Goal: Task Accomplishment & Management: Manage account settings

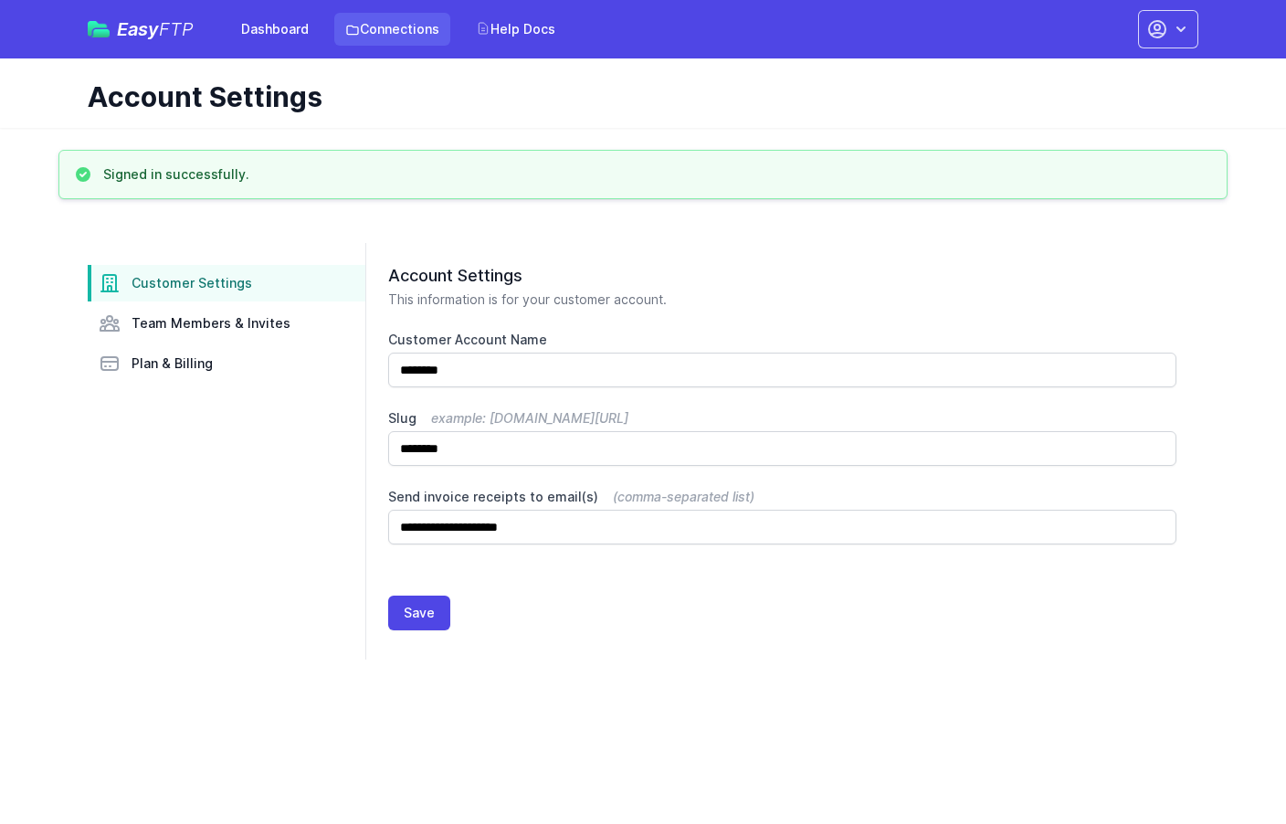
click at [401, 28] on link "Connections" at bounding box center [392, 29] width 116 height 33
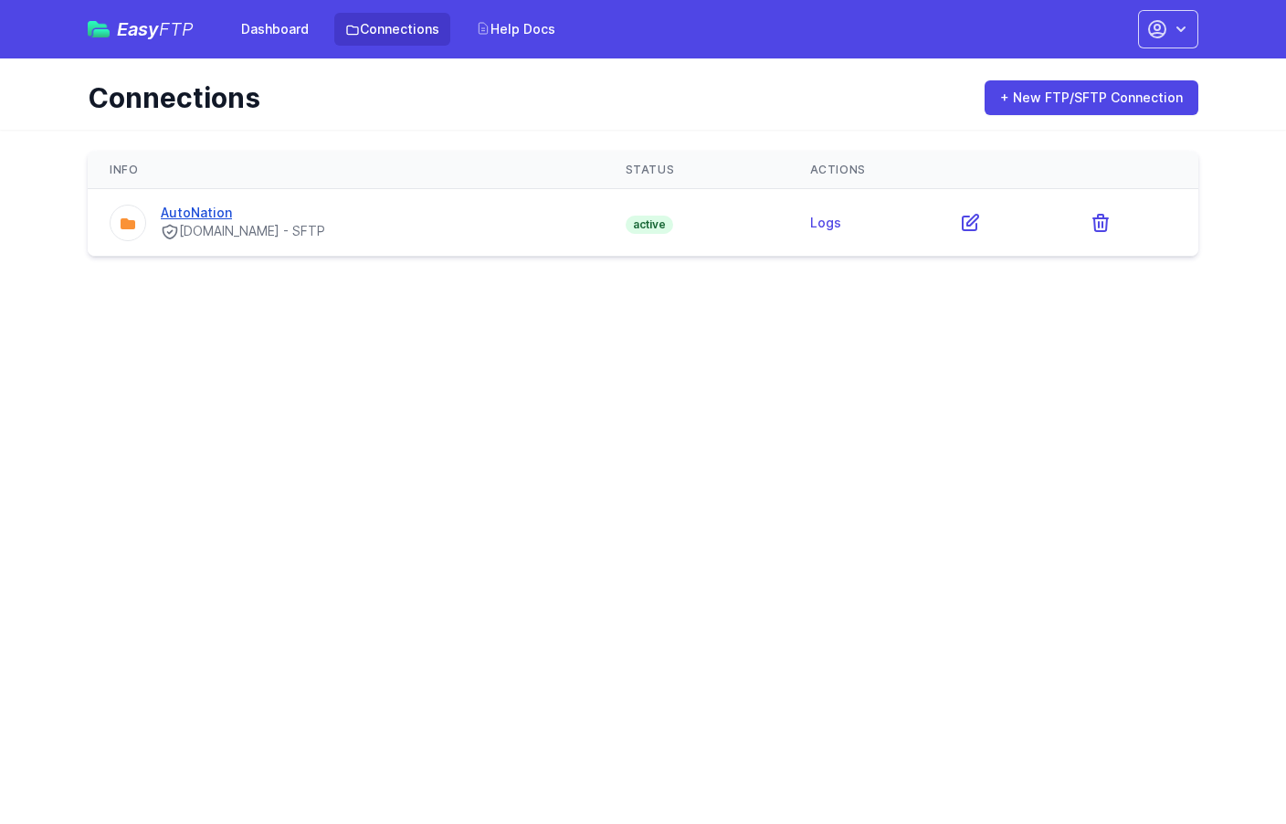
click at [216, 213] on link "AutoNation" at bounding box center [196, 213] width 71 height 16
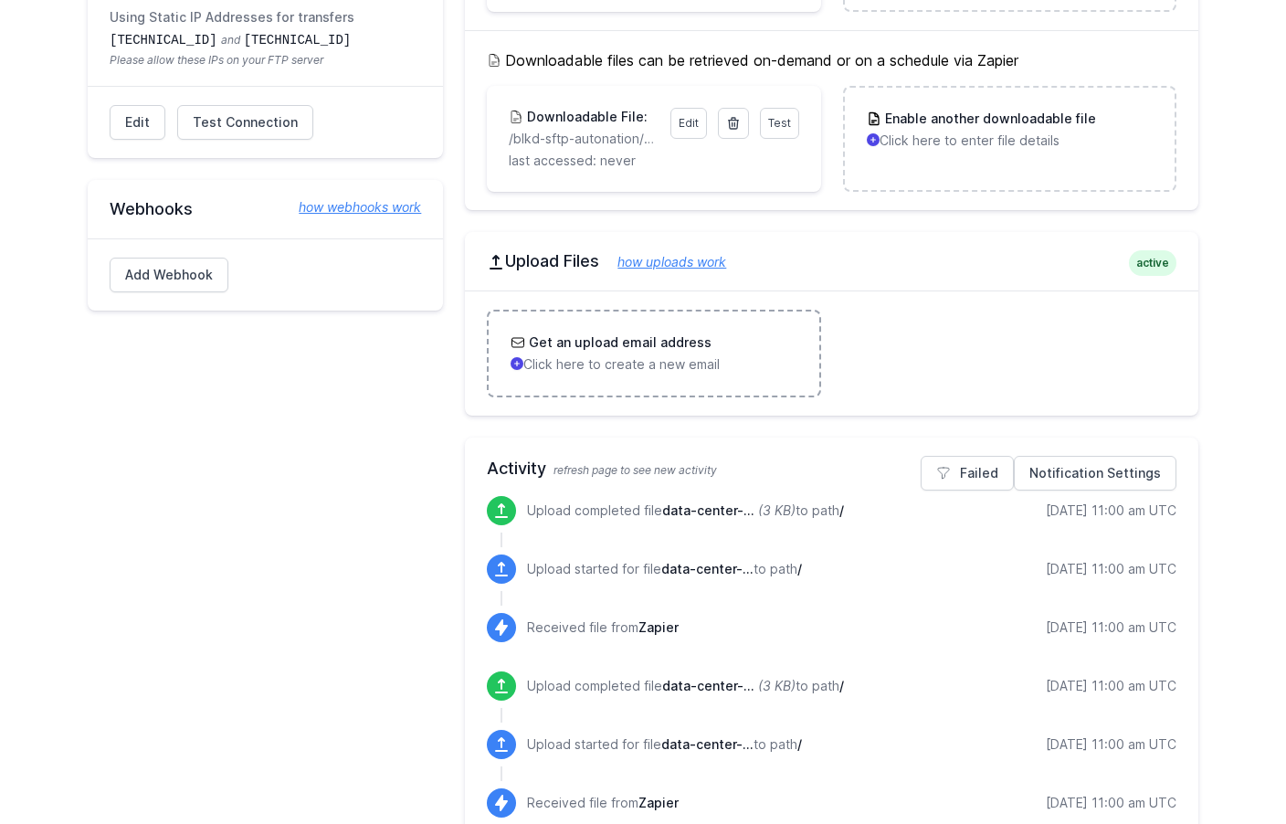
scroll to position [380, 0]
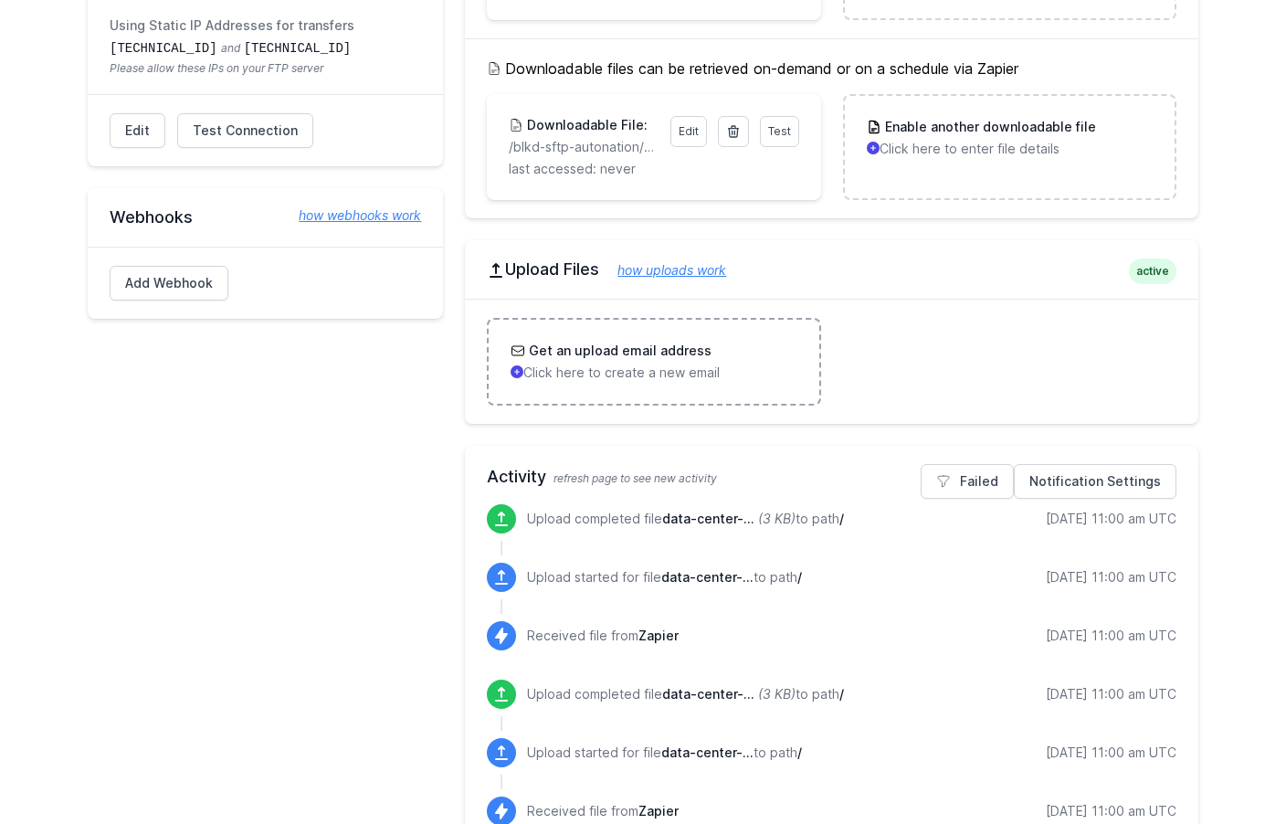
click at [607, 356] on div "Get an upload email address Click here to create a new email" at bounding box center [654, 362] width 286 height 40
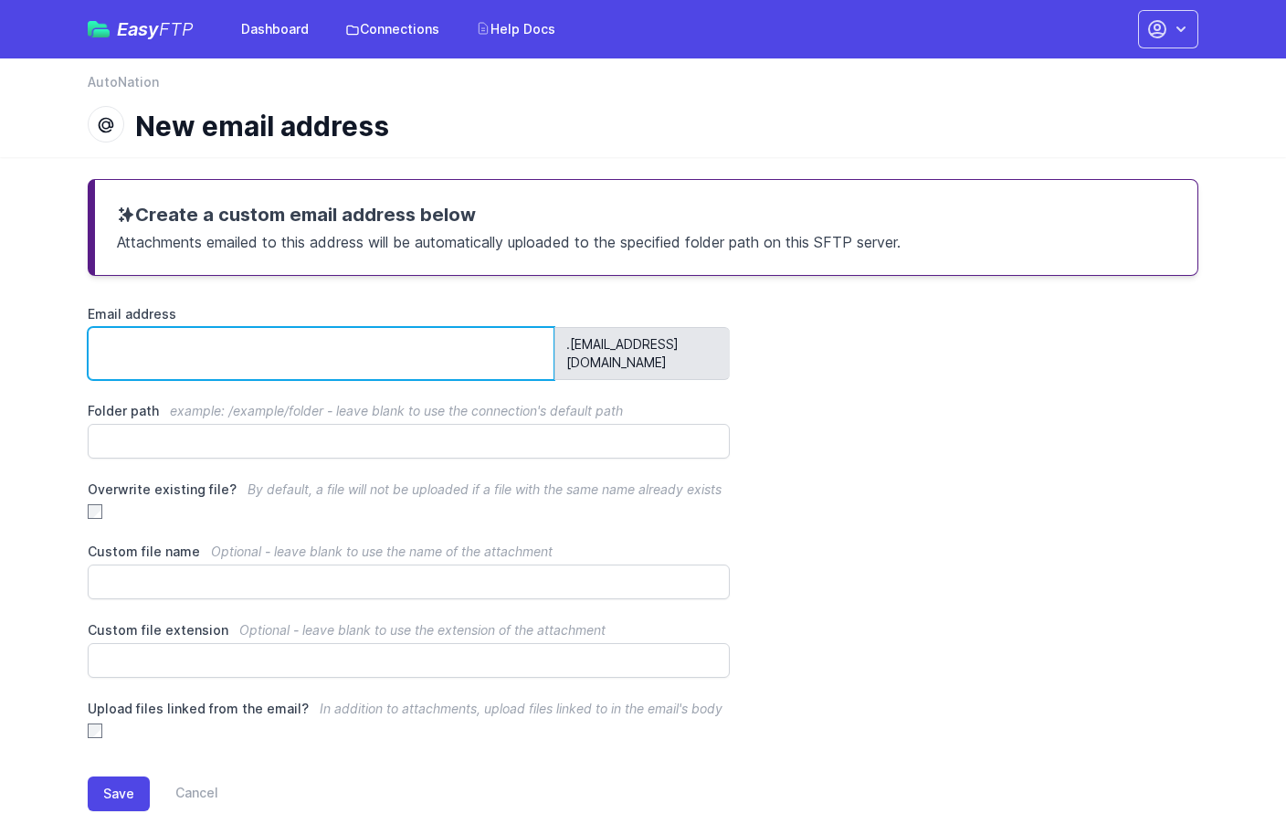
click at [452, 349] on input "Email address" at bounding box center [321, 353] width 467 height 53
click at [97, 346] on input "**********" at bounding box center [321, 353] width 467 height 53
click at [174, 347] on input "**********" at bounding box center [321, 353] width 467 height 53
drag, startPoint x: 222, startPoint y: 348, endPoint x: 51, endPoint y: 346, distance: 170.8
click at [51, 346] on main "**********" at bounding box center [643, 509] width 1286 height 705
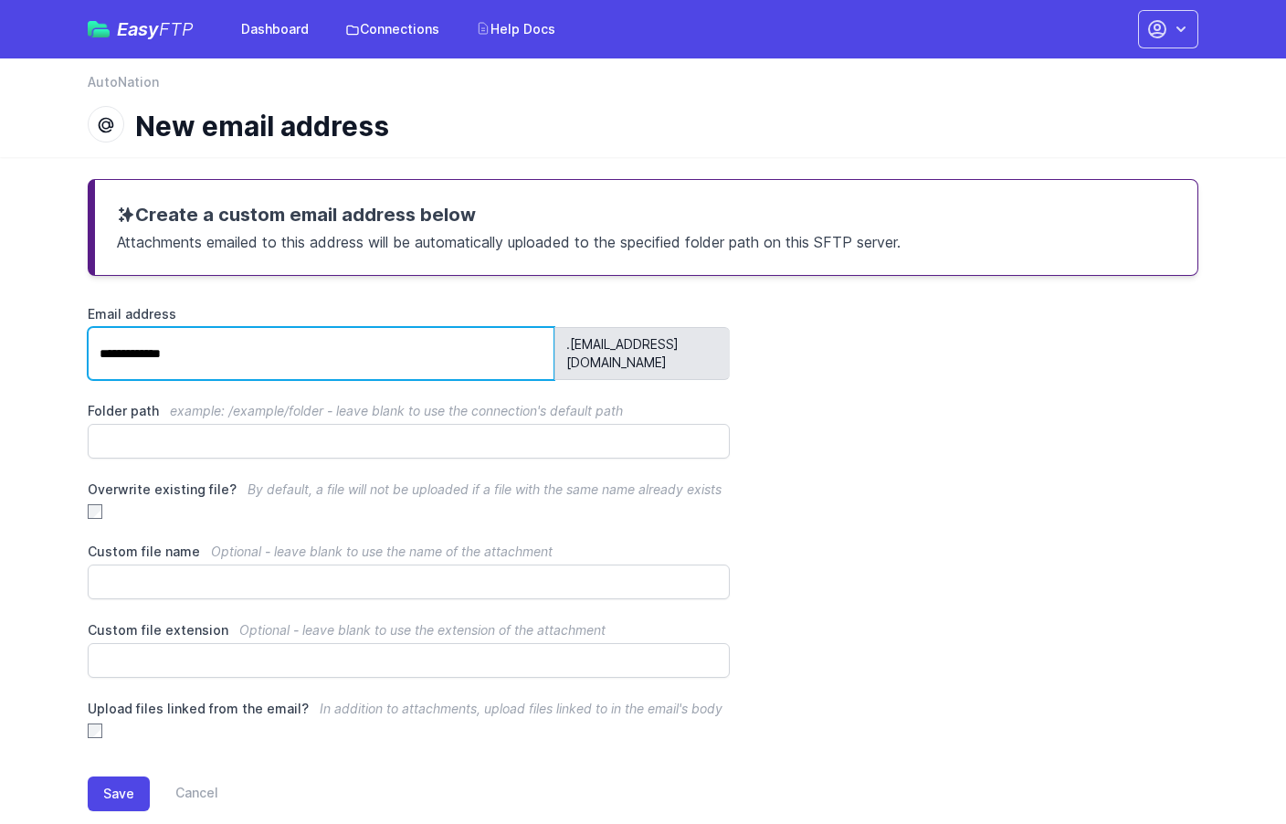
type input "**********"
click at [909, 416] on div "**********" at bounding box center [643, 522] width 1111 height 435
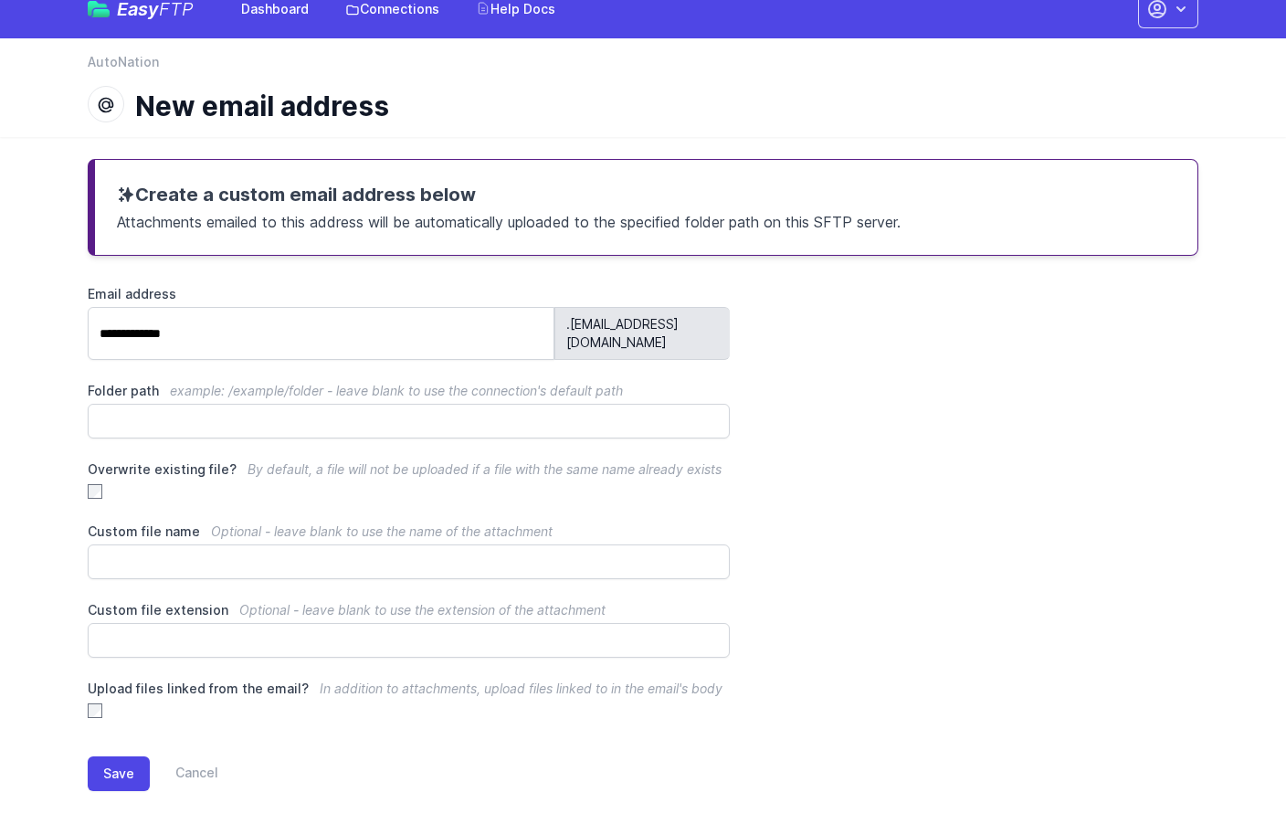
click at [417, 731] on div "Save Cancel" at bounding box center [643, 770] width 1111 height 100
click at [121, 759] on button "Save" at bounding box center [119, 773] width 62 height 35
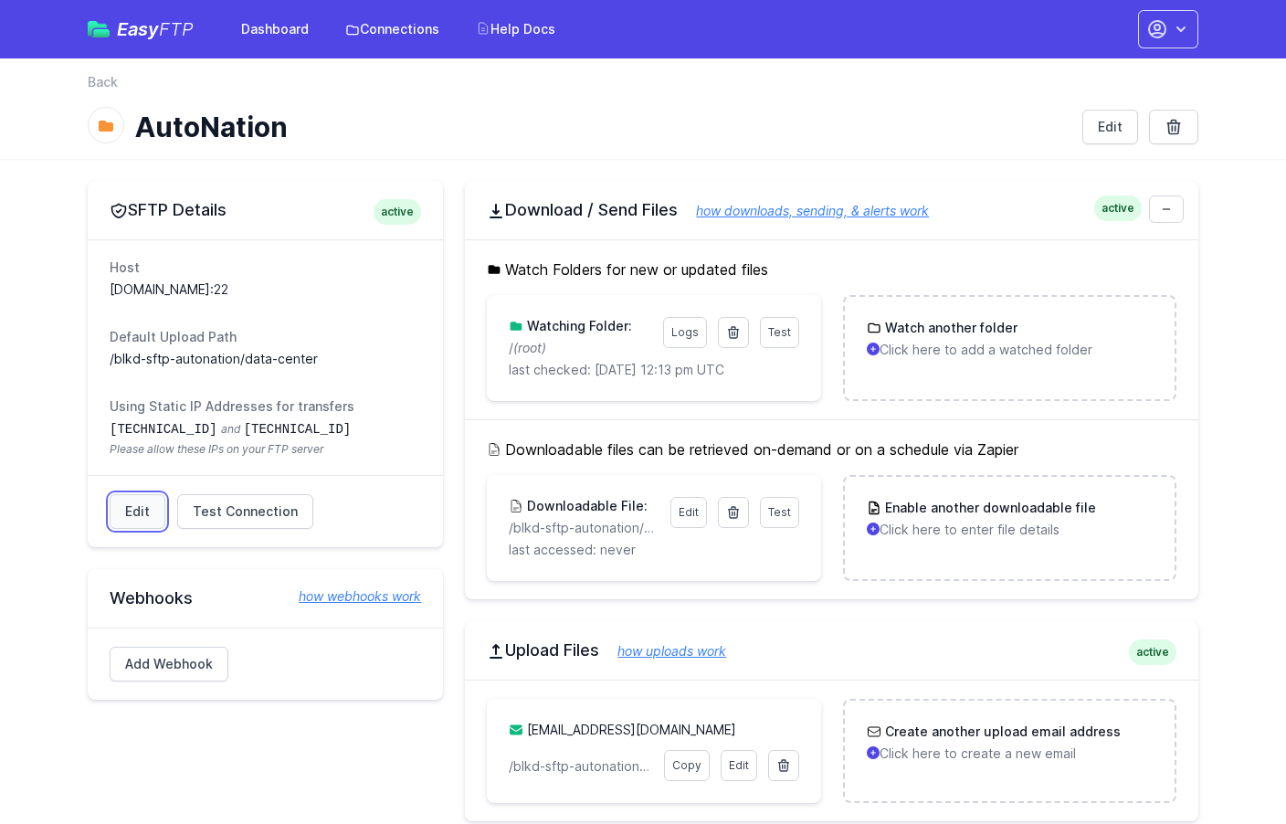
click at [142, 512] on link "Edit" at bounding box center [138, 511] width 56 height 35
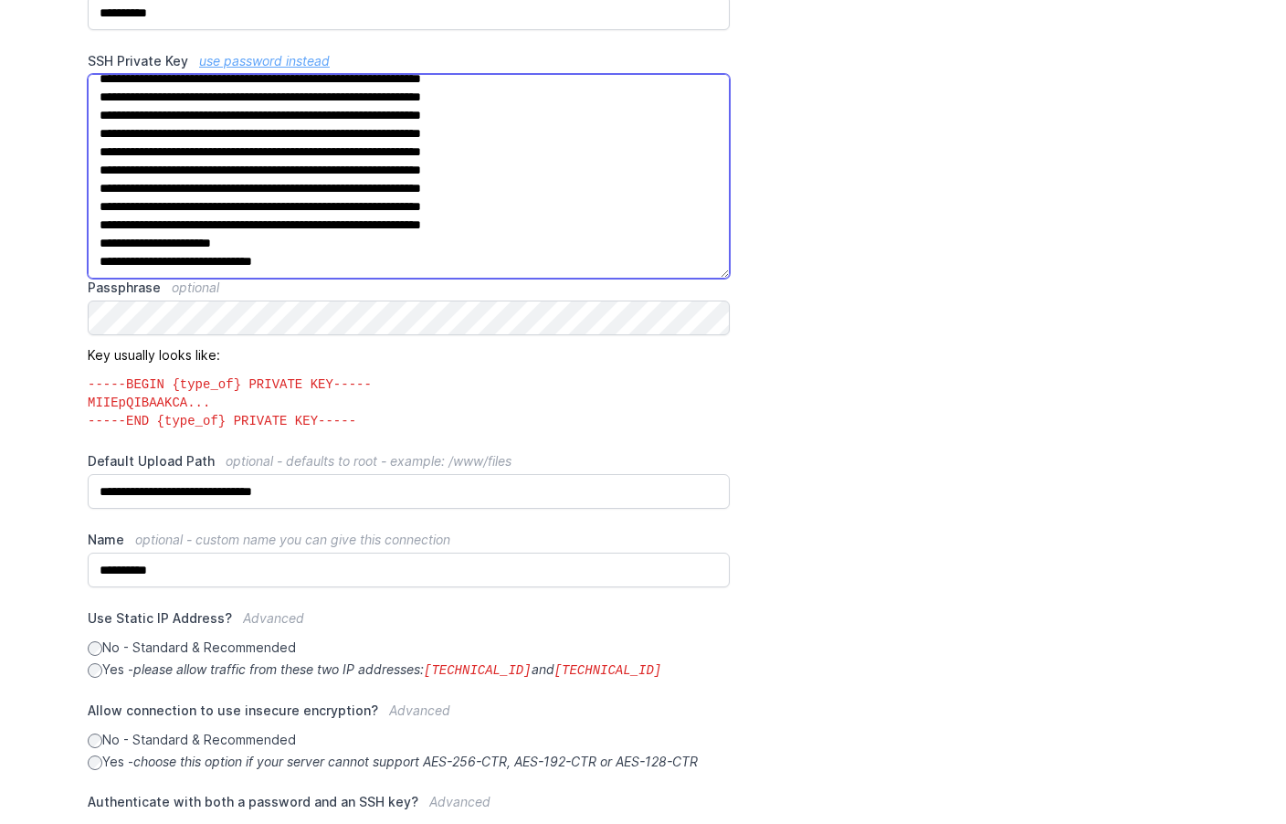
scroll to position [360, 0]
drag, startPoint x: 363, startPoint y: 264, endPoint x: 202, endPoint y: 201, distance: 172.7
click at [201, 201] on textarea "SSH Private Key use password instead" at bounding box center [409, 175] width 642 height 205
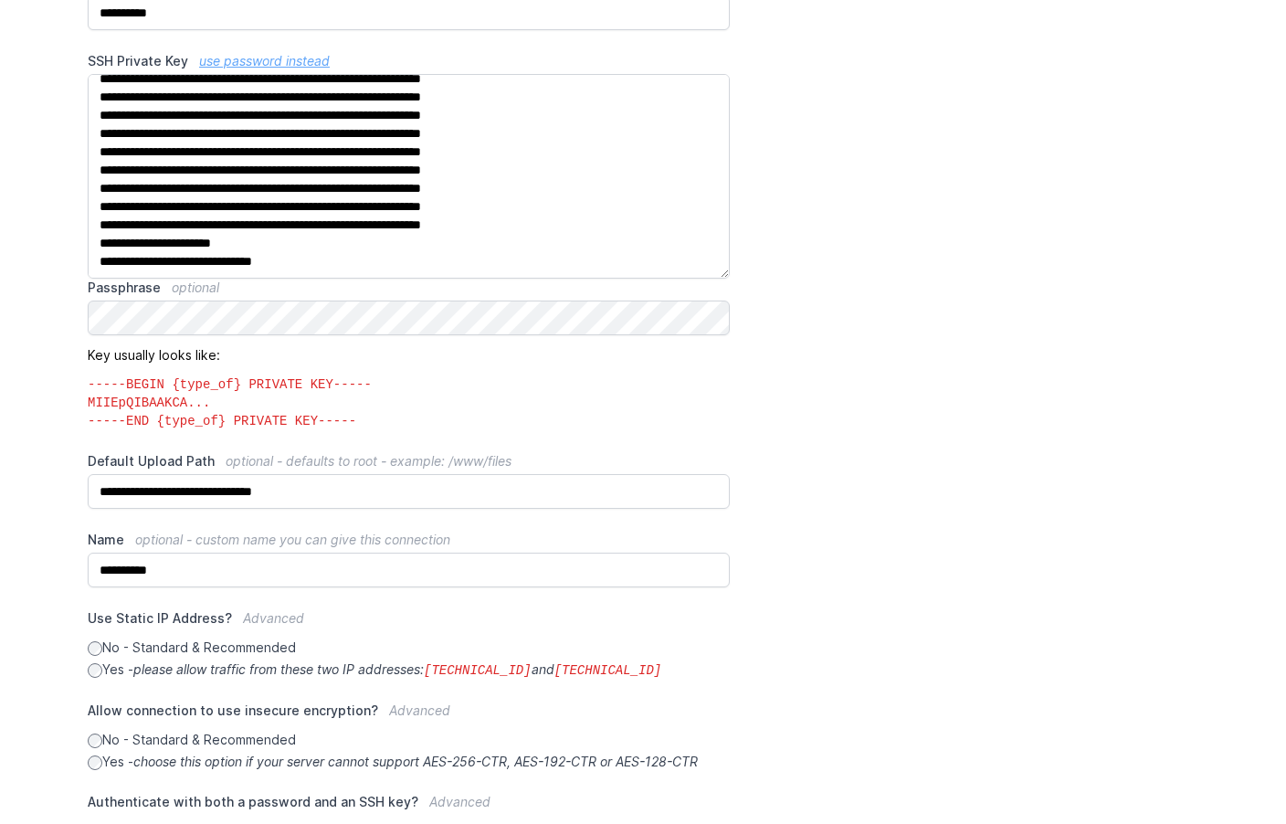
click at [789, 256] on div "**********" at bounding box center [643, 387] width 1111 height 1134
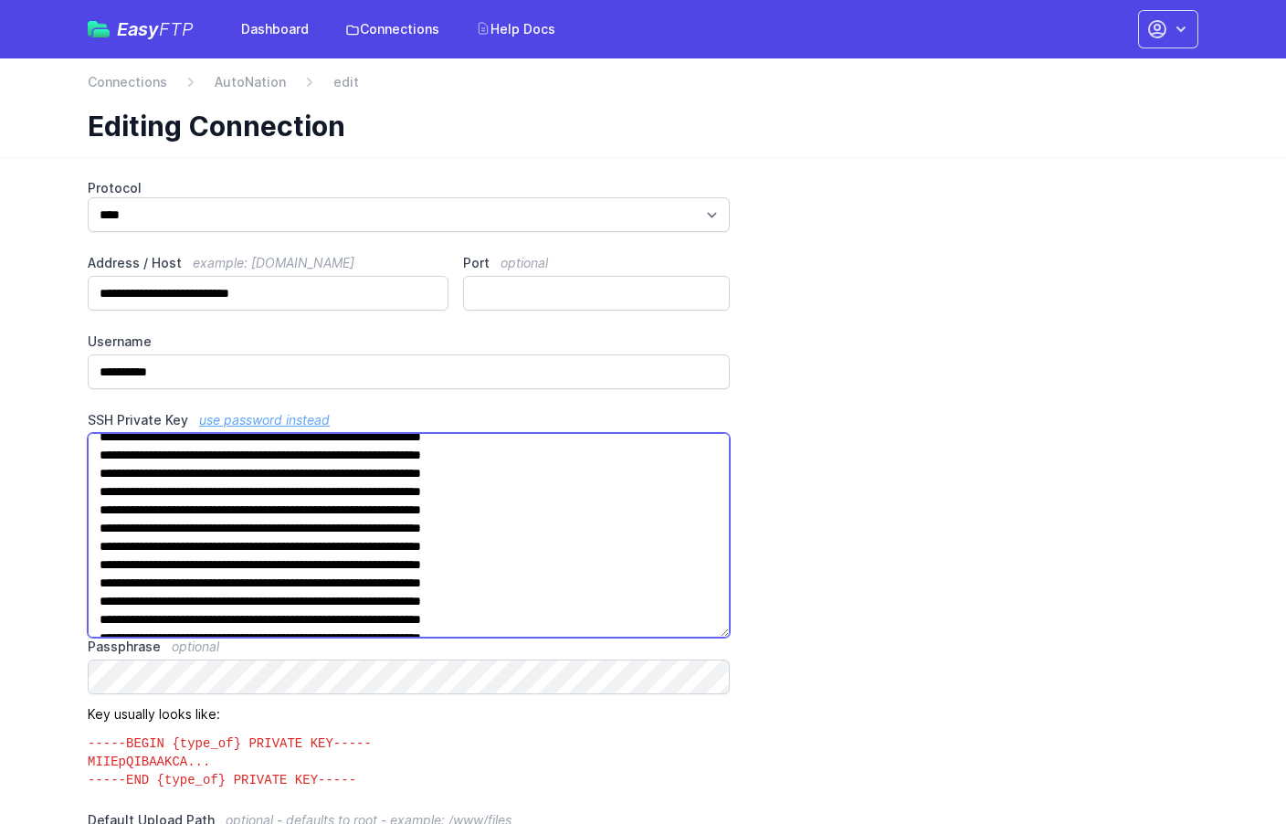
scroll to position [0, 0]
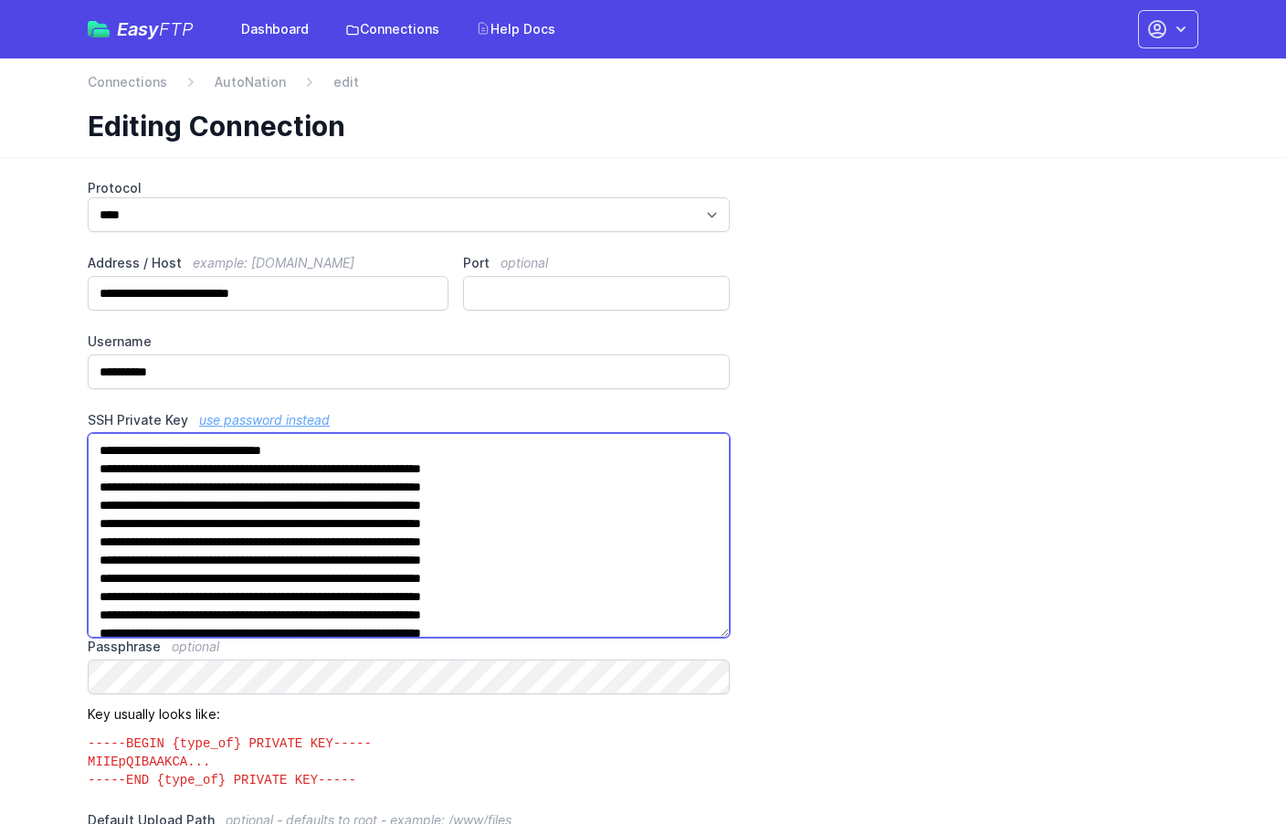
drag, startPoint x: 414, startPoint y: 625, endPoint x: 116, endPoint y: 455, distance: 342.8
click at [71, 427] on div "**********" at bounding box center [642, 796] width 1169 height 1278
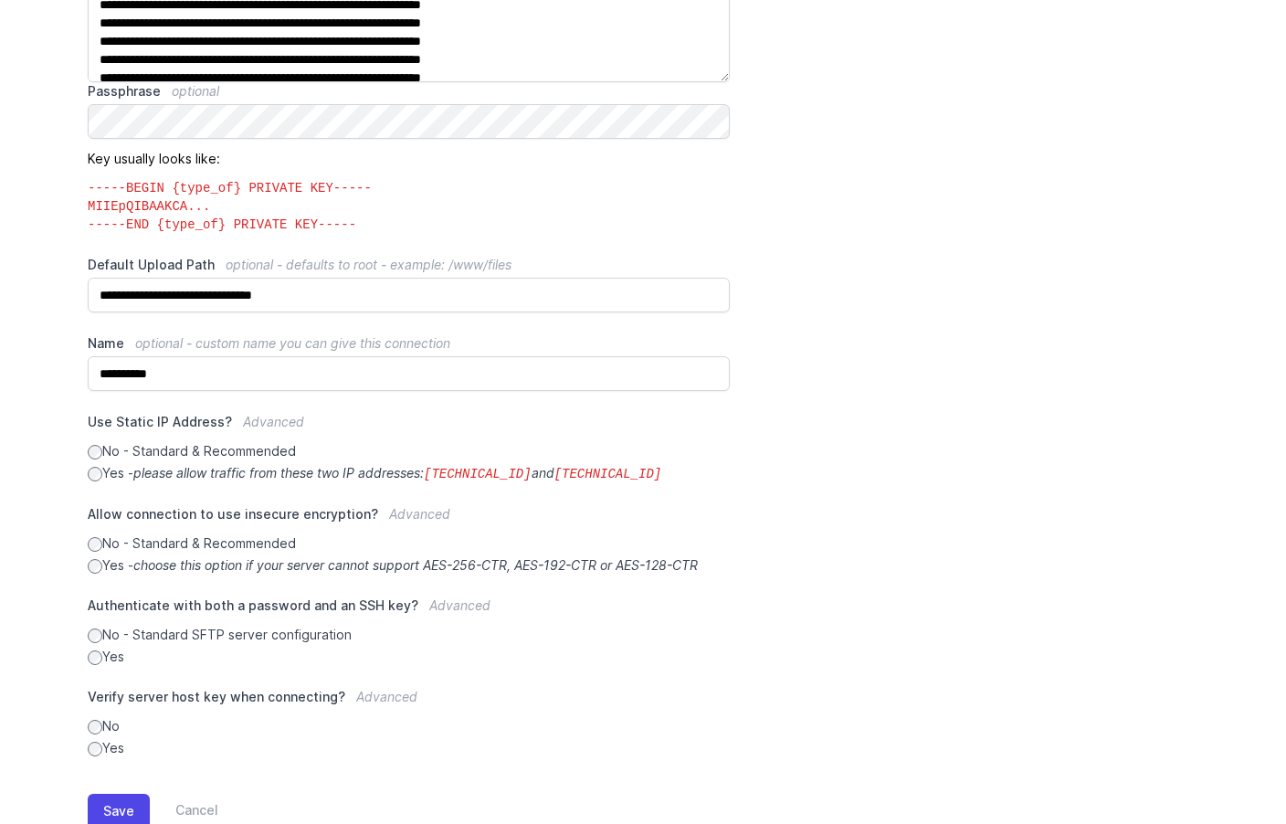
click at [797, 321] on div "**********" at bounding box center [643, 191] width 1111 height 1134
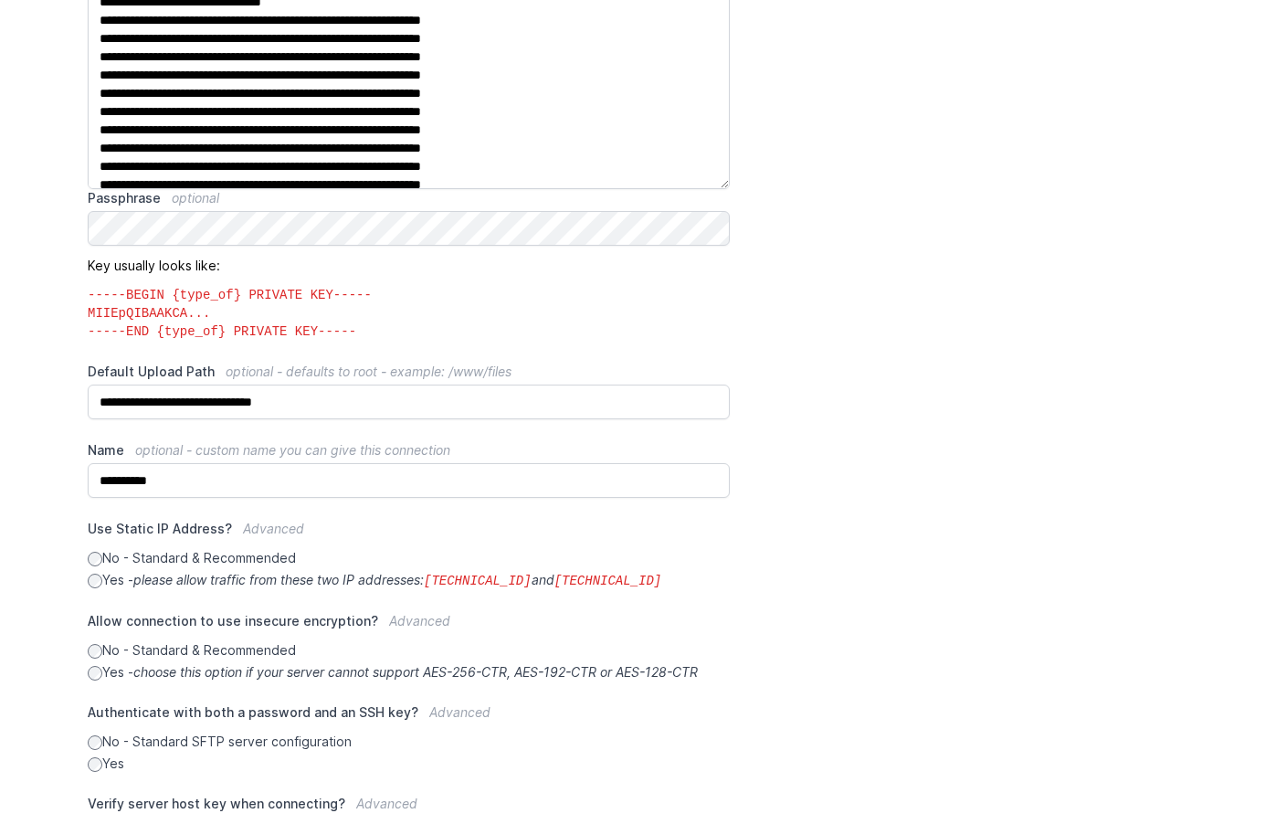
scroll to position [444, 0]
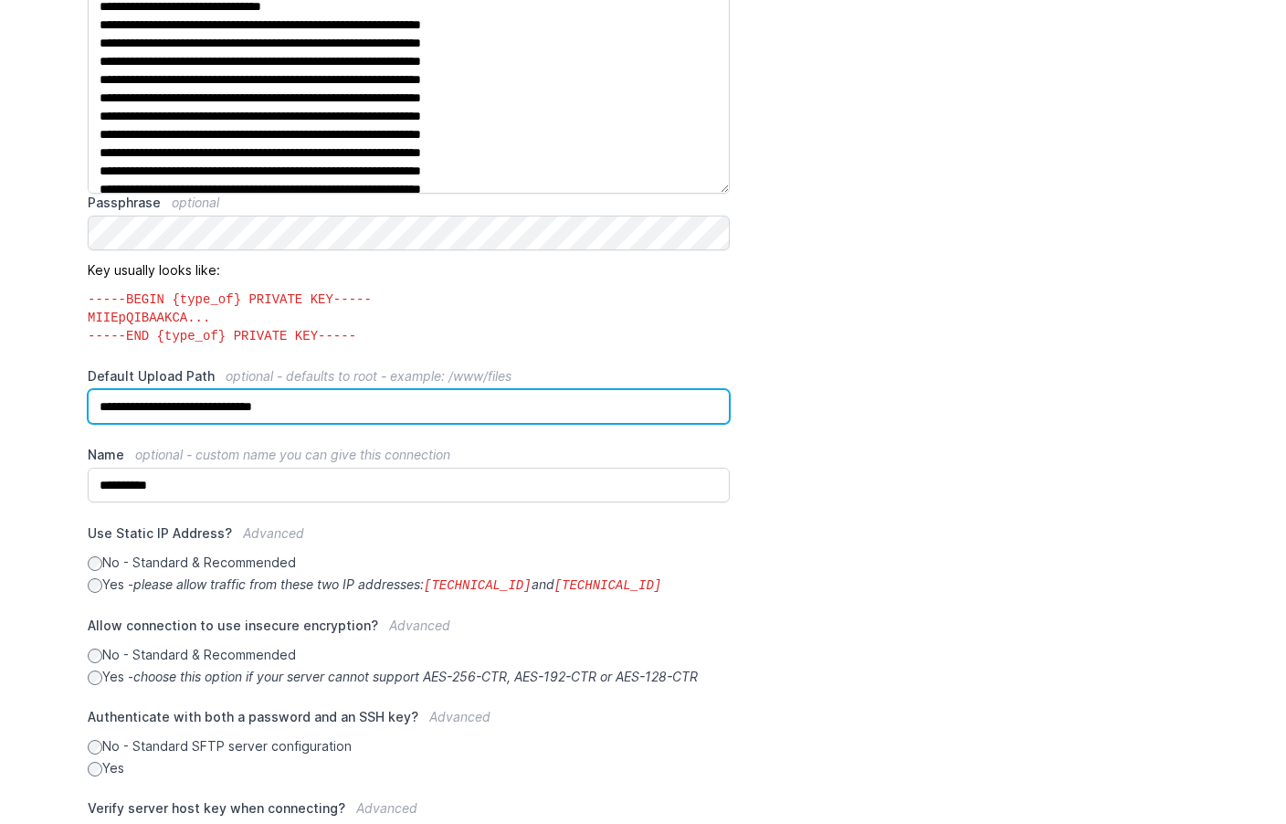
drag, startPoint x: 345, startPoint y: 406, endPoint x: 108, endPoint y: 379, distance: 239.0
click at [109, 379] on div "**********" at bounding box center [409, 395] width 642 height 57
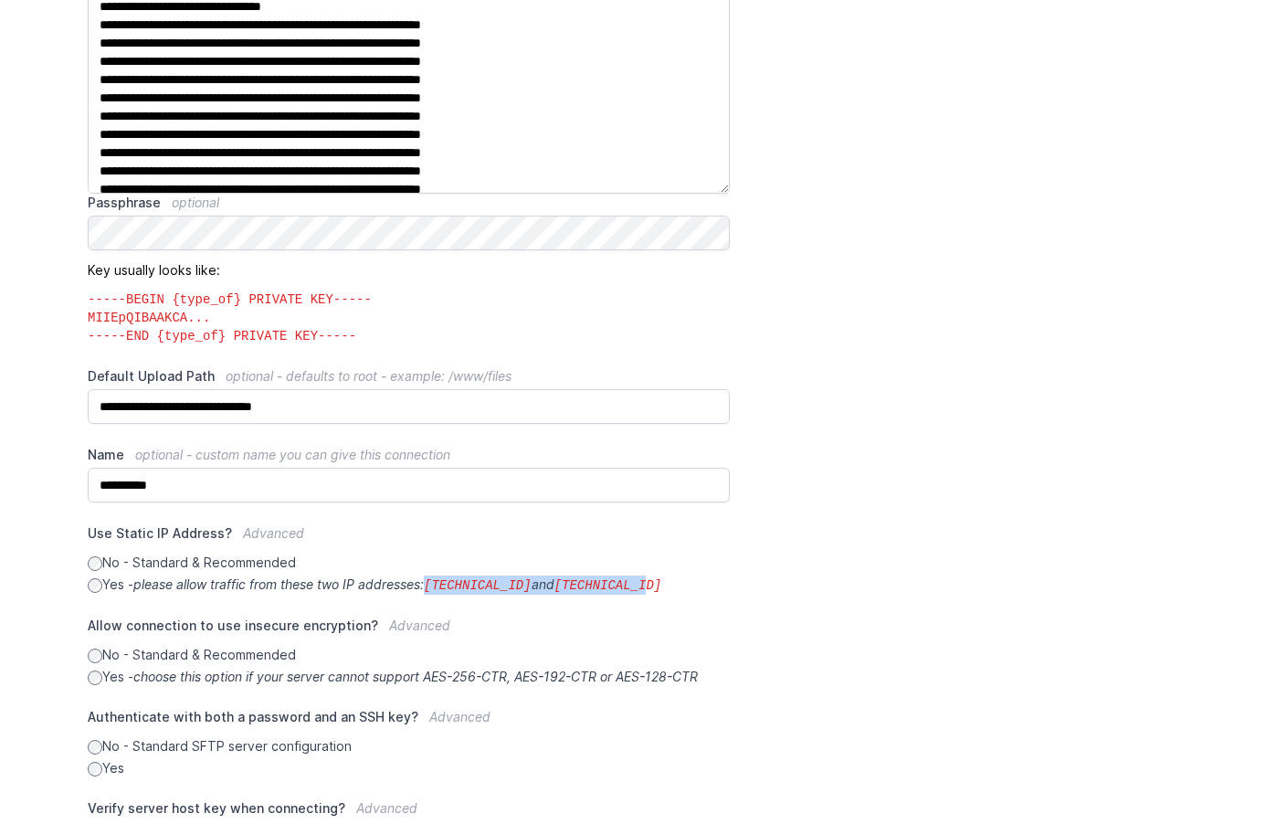
drag, startPoint x: 678, startPoint y: 586, endPoint x: 438, endPoint y: 581, distance: 239.4
click at [438, 581] on label "Yes - please allow traffic from these two IP addresses: 34.238.108.61 and 34.23…" at bounding box center [409, 584] width 642 height 19
copy icon "34.238.108.61 and 34.239.17.55"
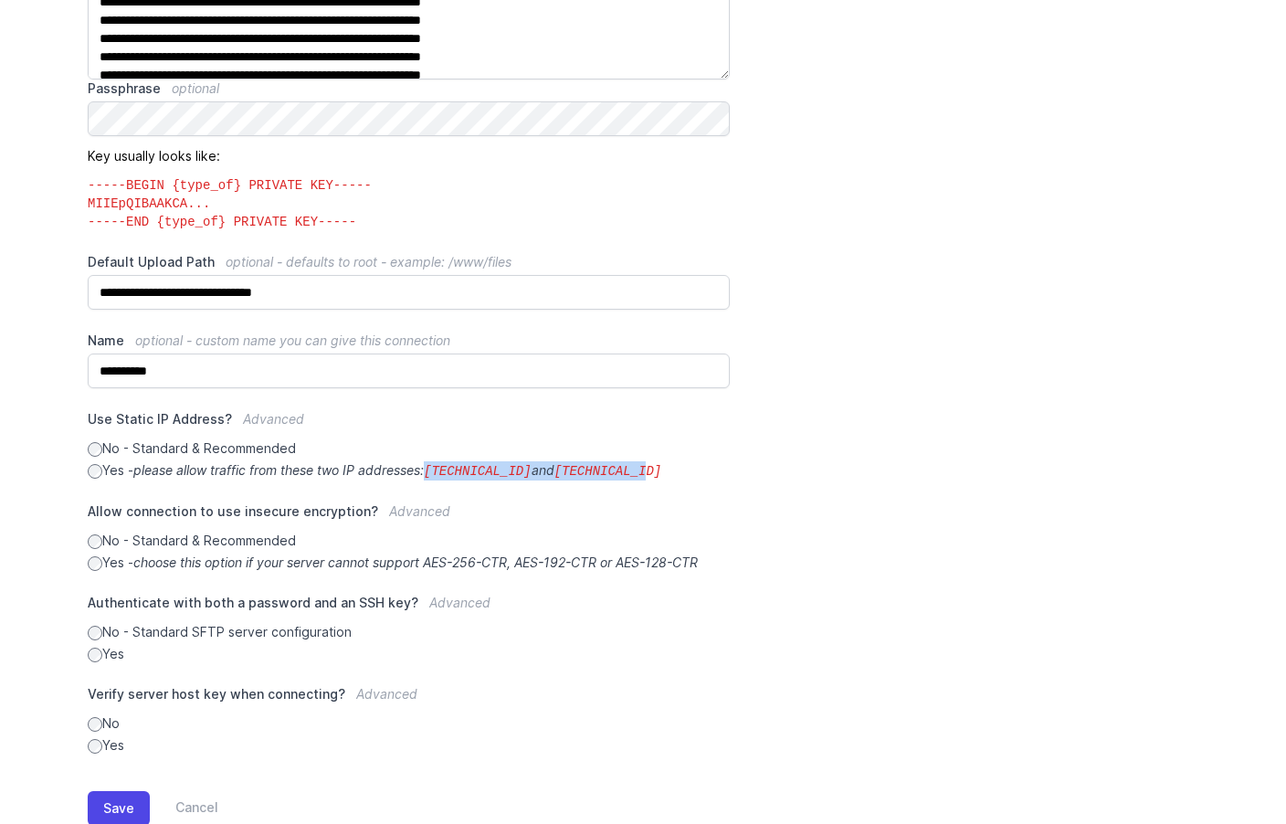
scroll to position [610, 0]
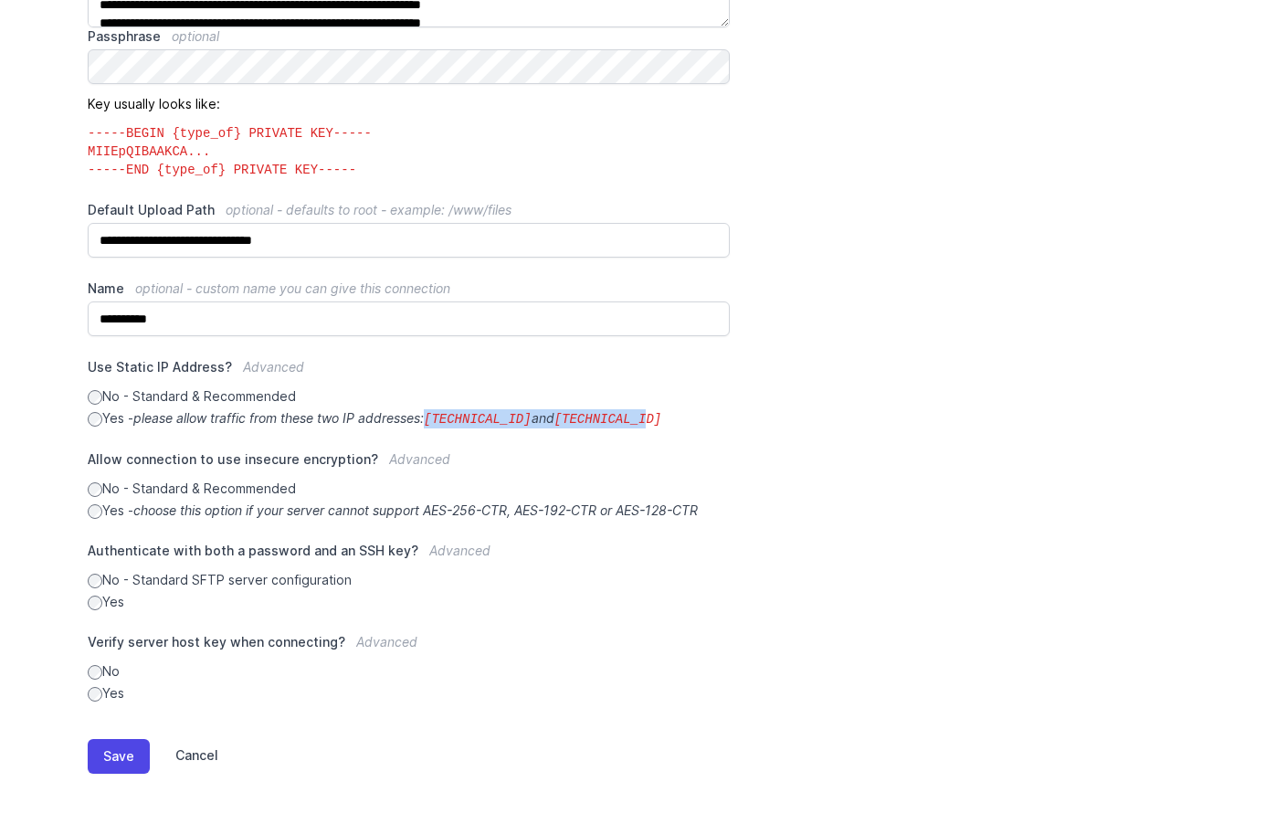
click at [199, 753] on link "Cancel" at bounding box center [184, 756] width 69 height 35
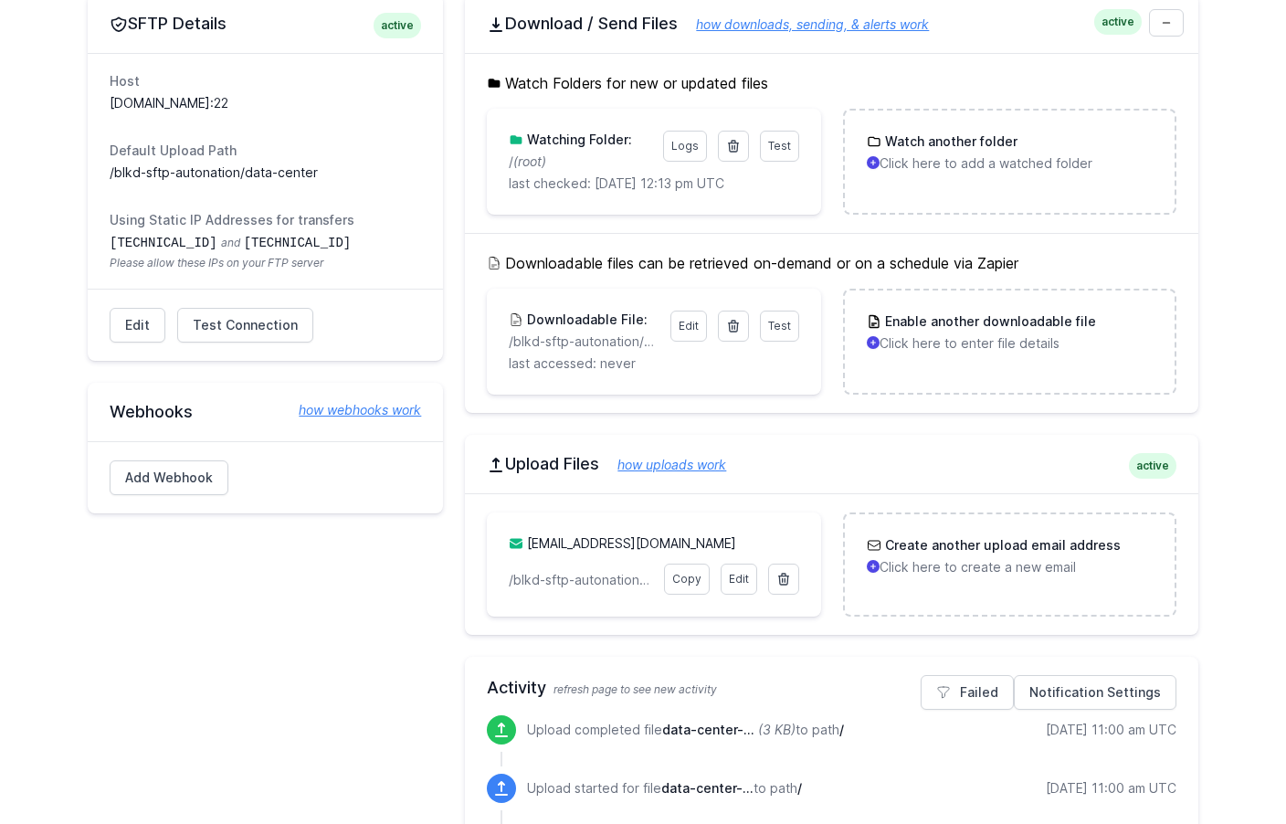
scroll to position [189, 0]
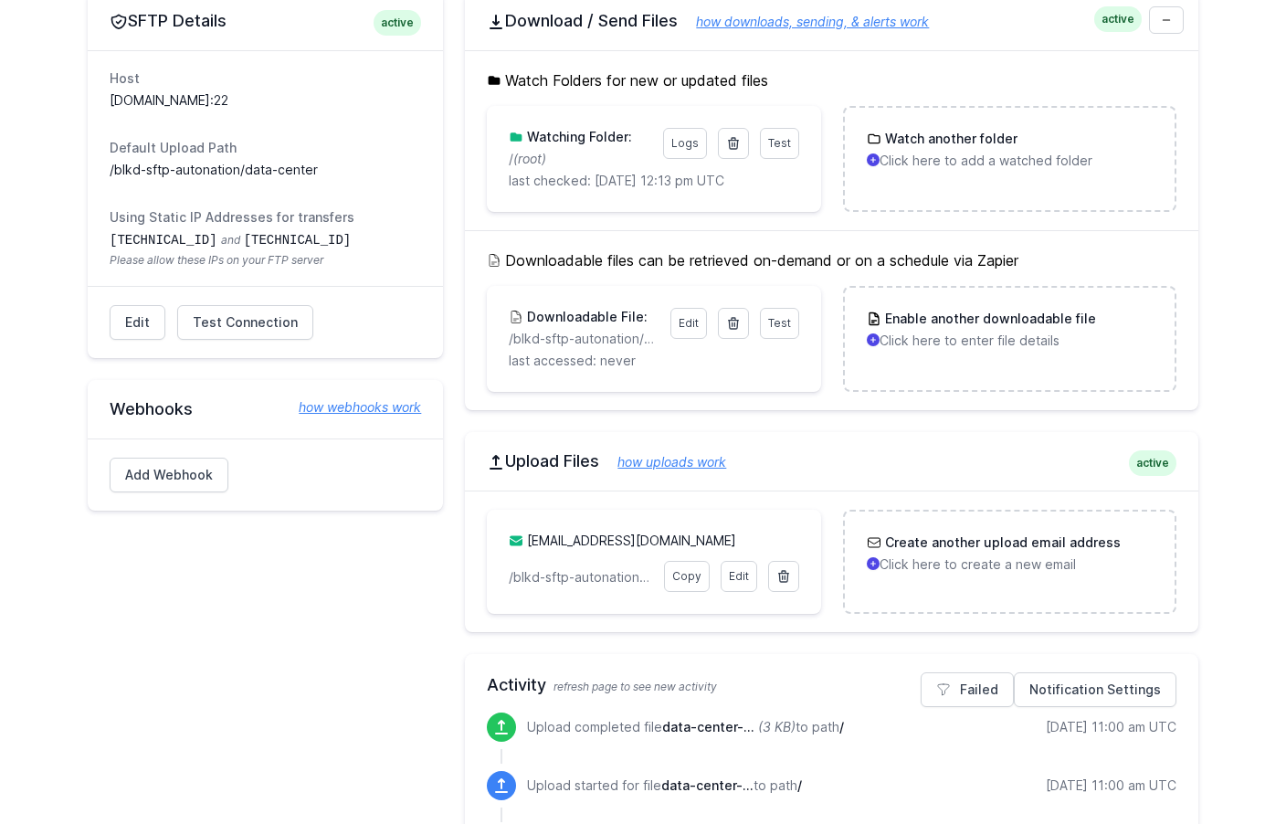
drag, startPoint x: 785, startPoint y: 541, endPoint x: 540, endPoint y: 542, distance: 244.8
click at [529, 542] on div "anpn.beeliked.wacrey@upload.easyftp.io" at bounding box center [654, 546] width 290 height 29
copy link "[EMAIL_ADDRESS][DOMAIN_NAME]"
click at [691, 581] on link "Copy" at bounding box center [687, 576] width 46 height 31
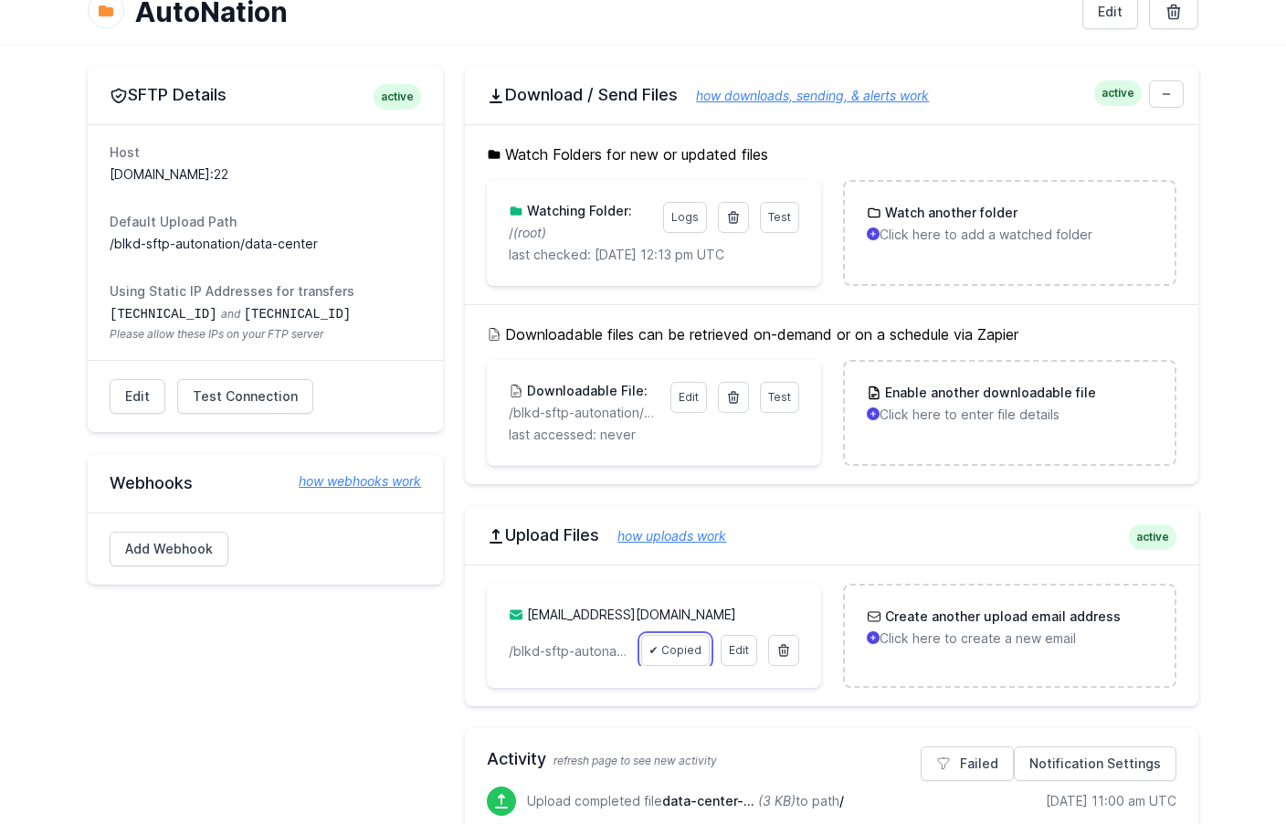
scroll to position [0, 0]
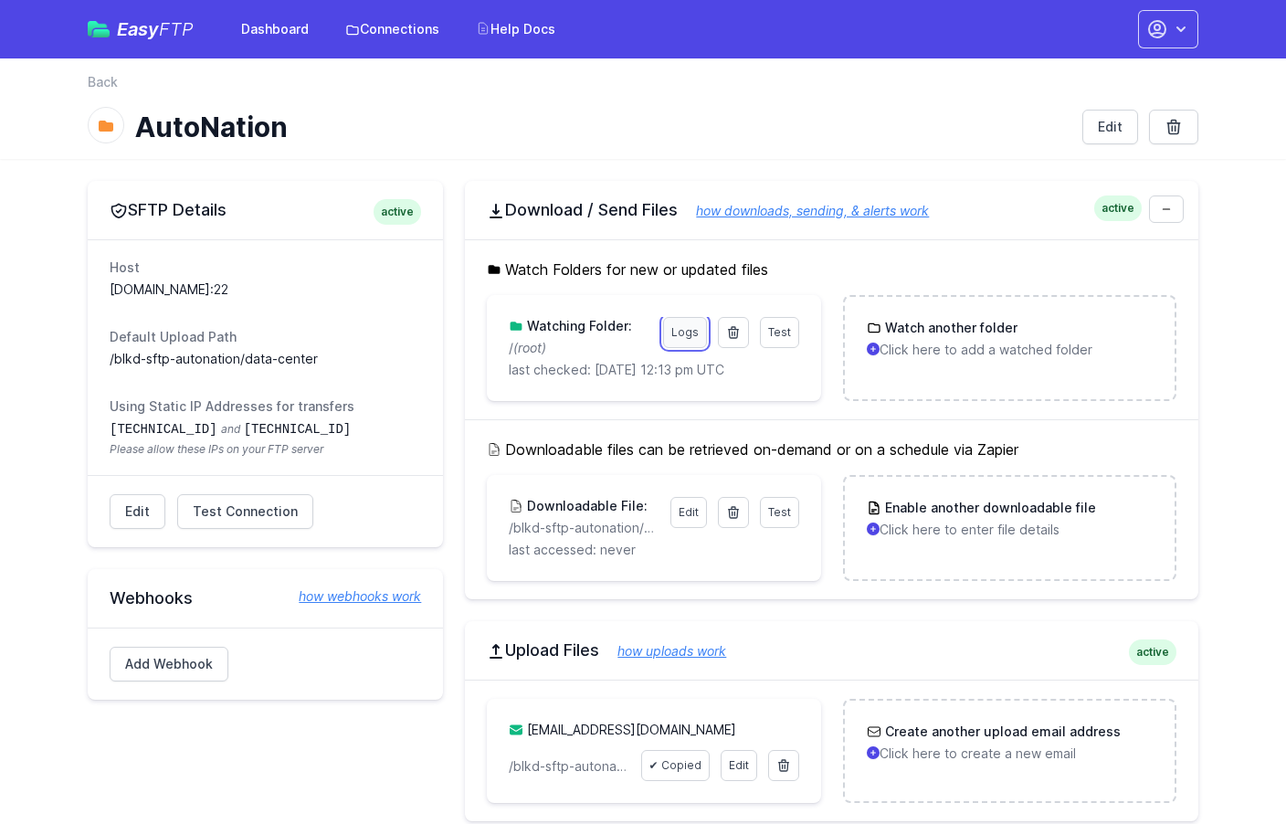
click at [681, 333] on link "Logs" at bounding box center [685, 332] width 44 height 31
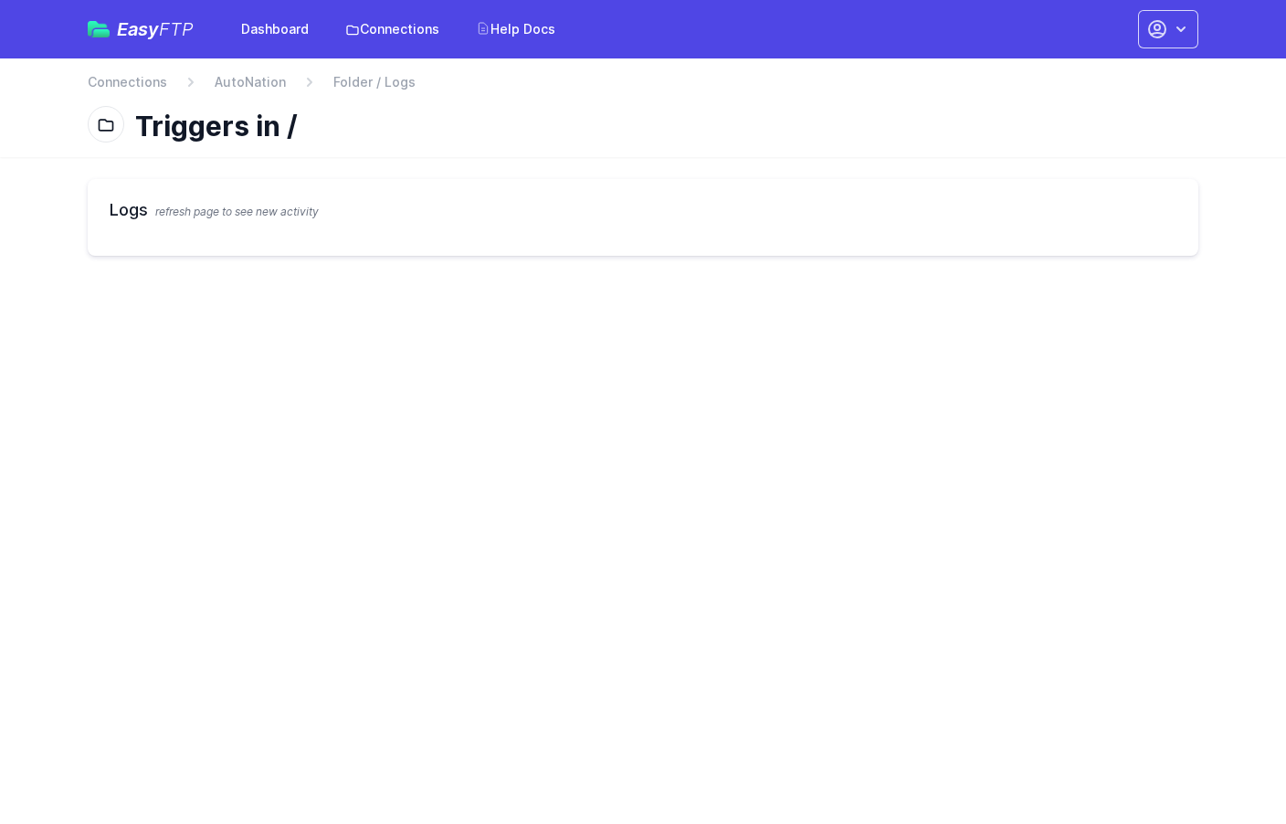
click at [389, 81] on span "Folder / Logs" at bounding box center [374, 82] width 82 height 18
click at [130, 204] on h2 "Logs refresh page to see new activity" at bounding box center [643, 210] width 1067 height 26
click at [240, 83] on link "AutoNation" at bounding box center [250, 82] width 71 height 18
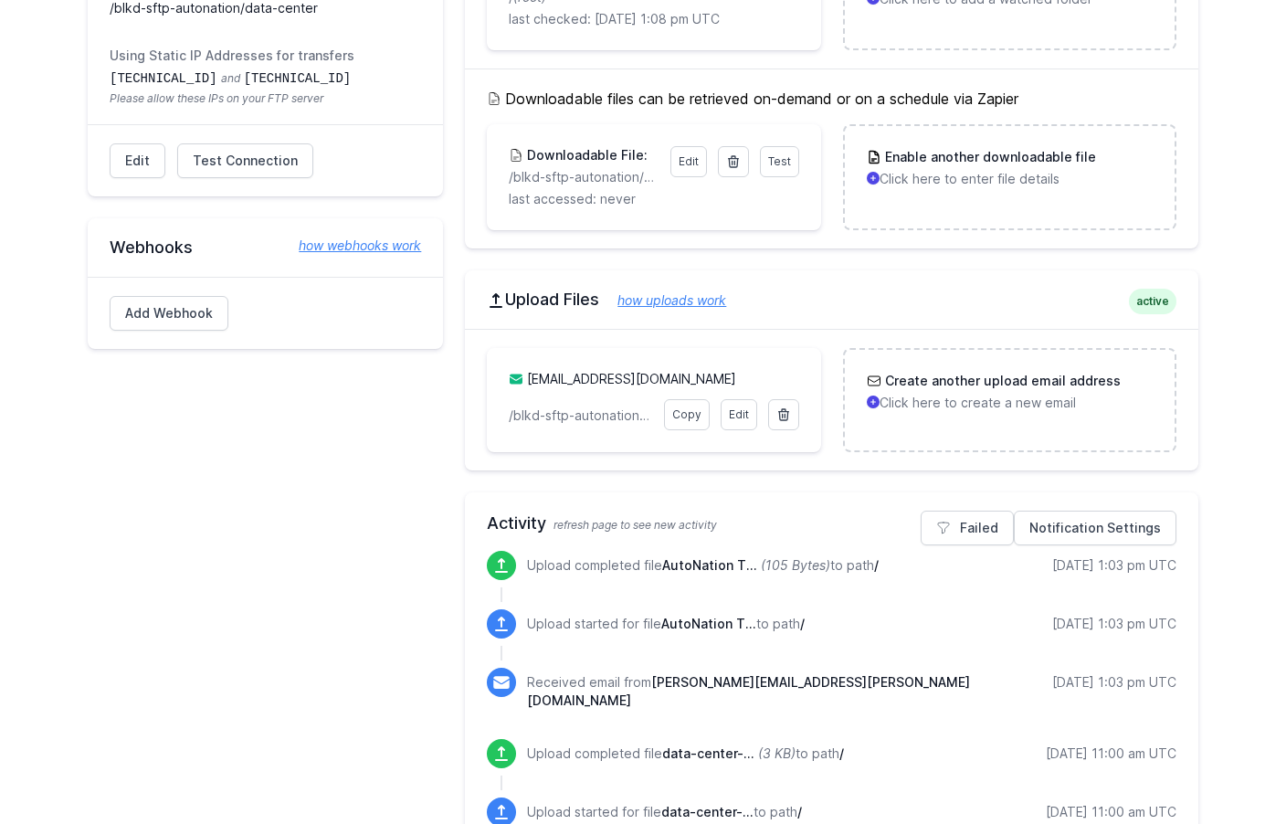
scroll to position [361, 0]
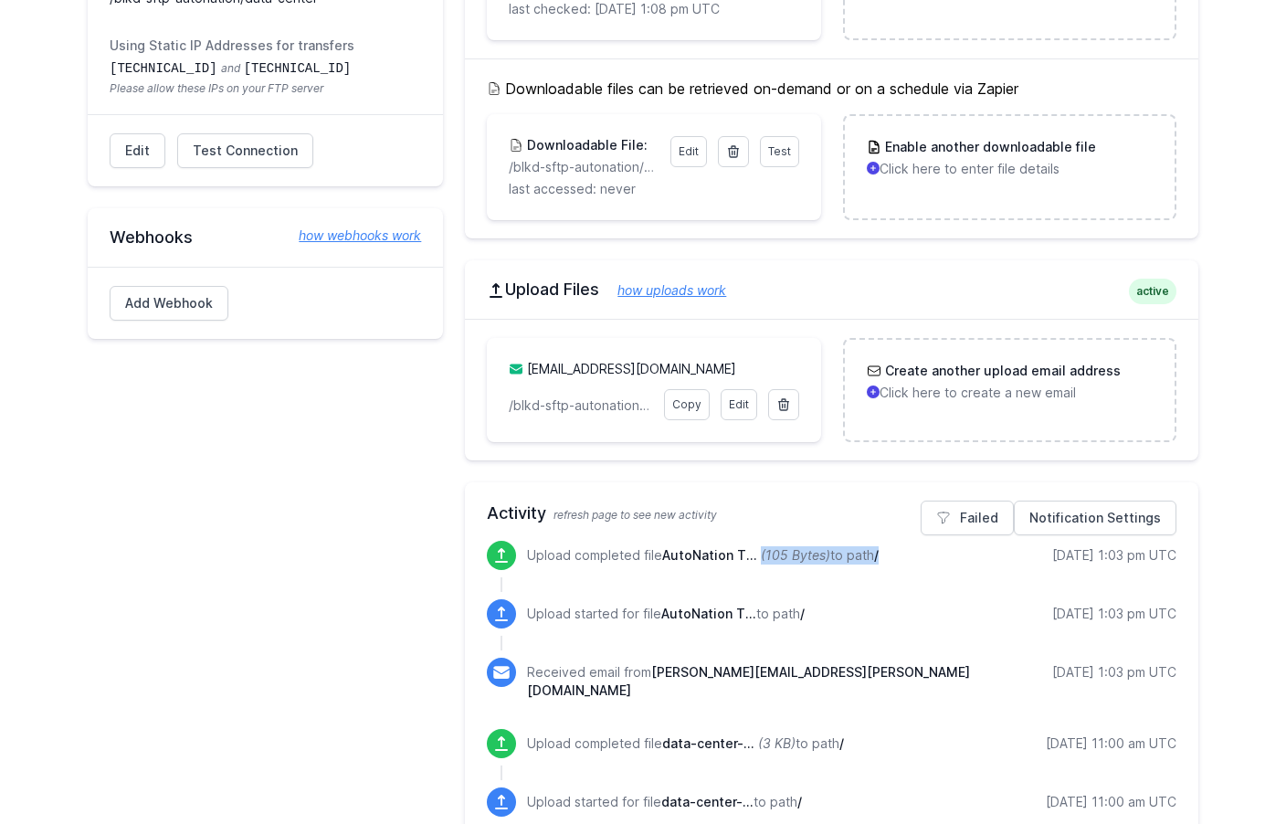
drag, startPoint x: 759, startPoint y: 562, endPoint x: 890, endPoint y: 565, distance: 130.7
click at [890, 565] on div "Upload completed file AutoNation T... (105 Bytes) to path / [DATE] 1:03 pm UTC" at bounding box center [851, 555] width 649 height 29
drag, startPoint x: 843, startPoint y: 675, endPoint x: 639, endPoint y: 660, distance: 205.1
click at [639, 660] on div "Received email from [PERSON_NAME][EMAIL_ADDRESS][PERSON_NAME][DOMAIN_NAME] [DAT…" at bounding box center [851, 679] width 649 height 42
click at [783, 610] on p "Upload started for file AutoNation T... to path /" at bounding box center [666, 614] width 278 height 18
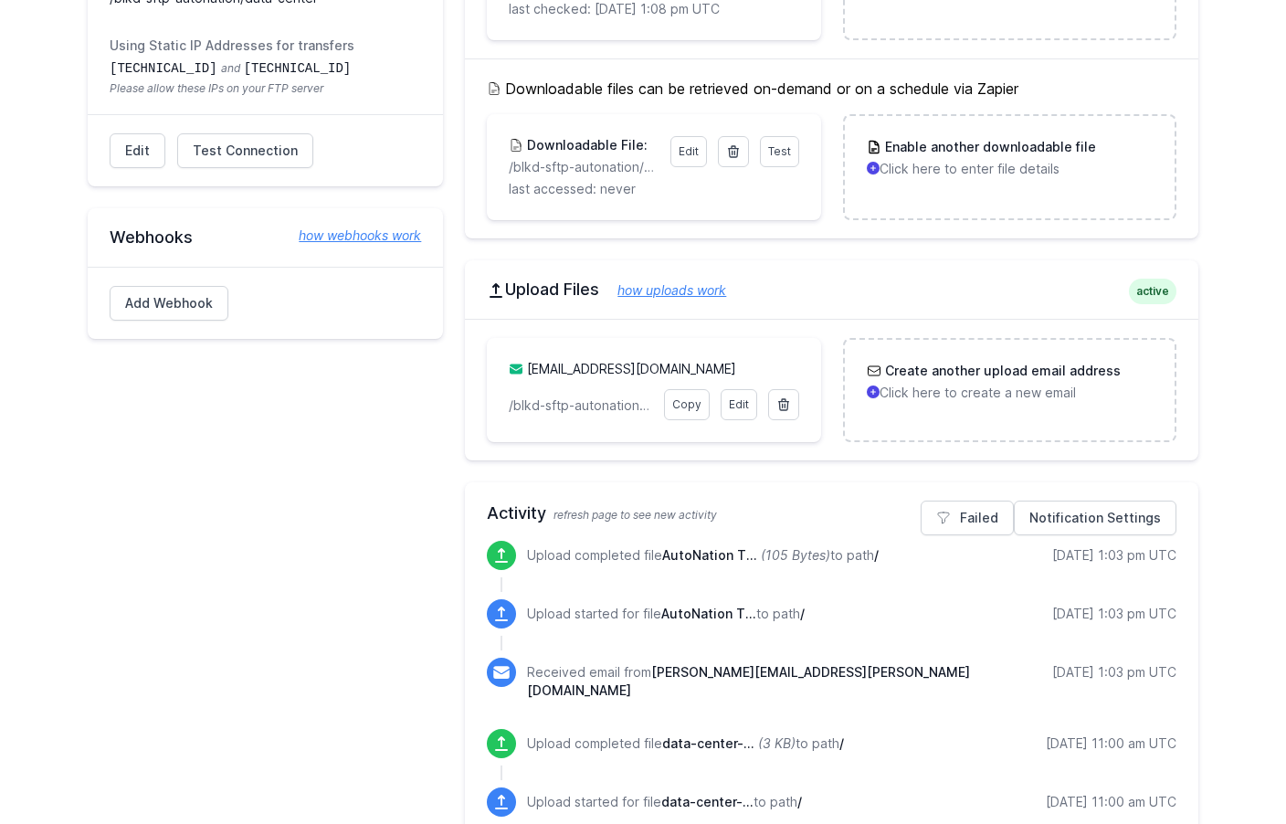
click at [871, 555] on p "Upload completed file AutoNation T... (105 Bytes) to path /" at bounding box center [703, 555] width 352 height 18
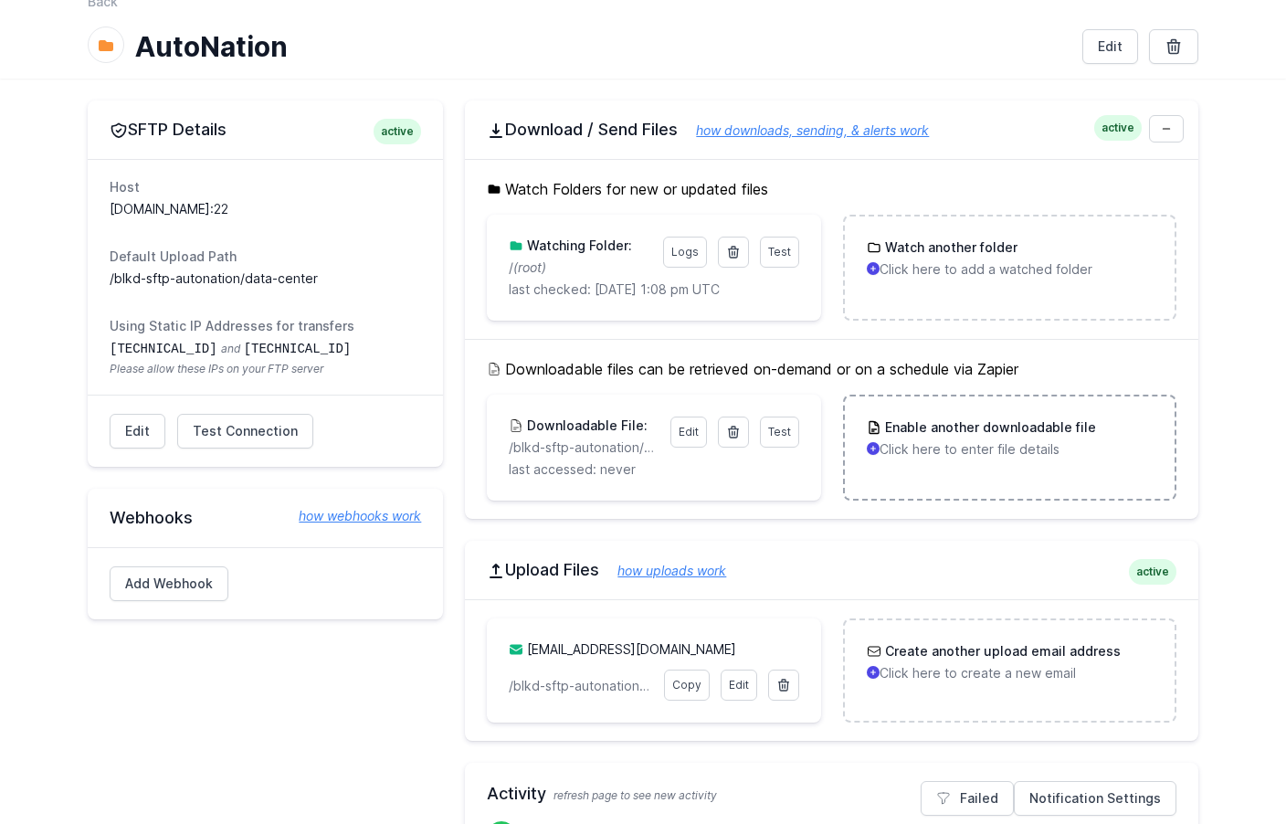
scroll to position [81, 0]
click at [780, 430] on span "Test" at bounding box center [779, 431] width 23 height 14
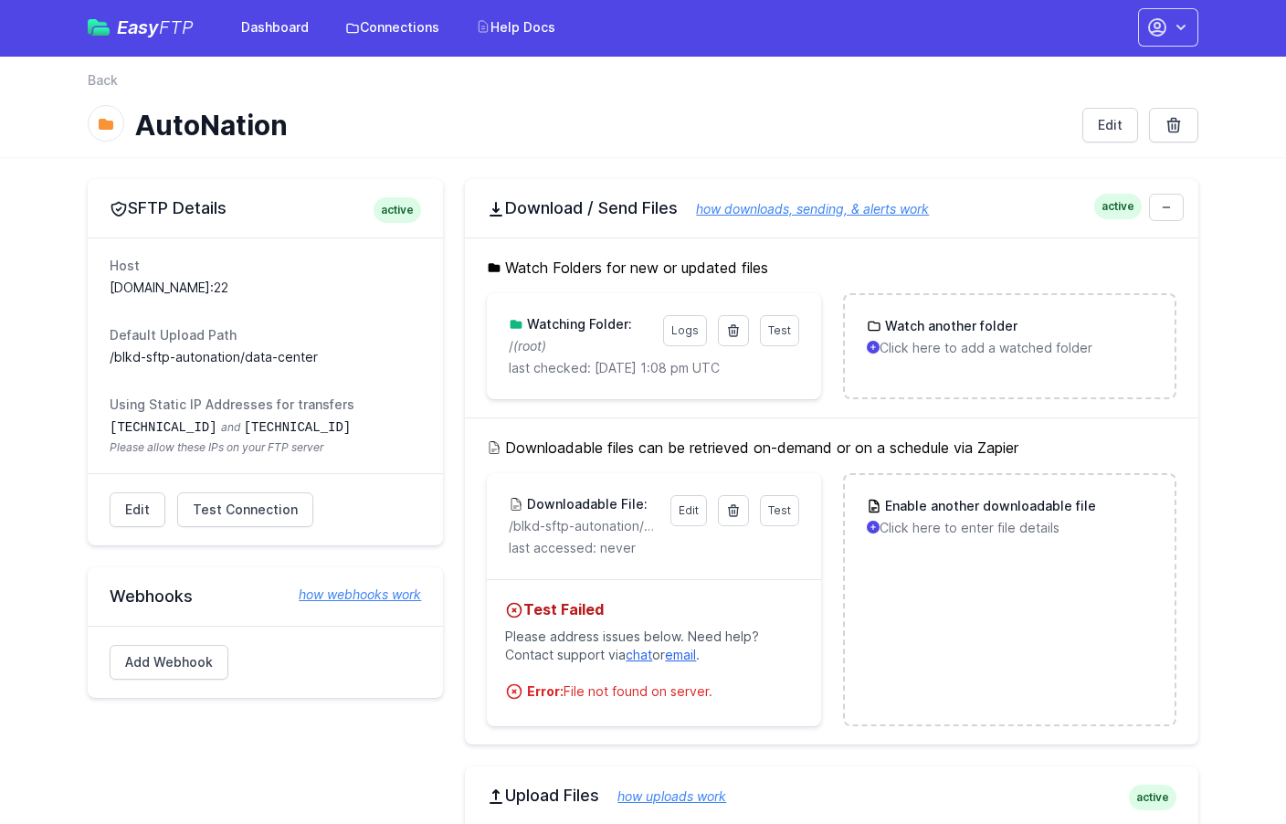
scroll to position [0, 0]
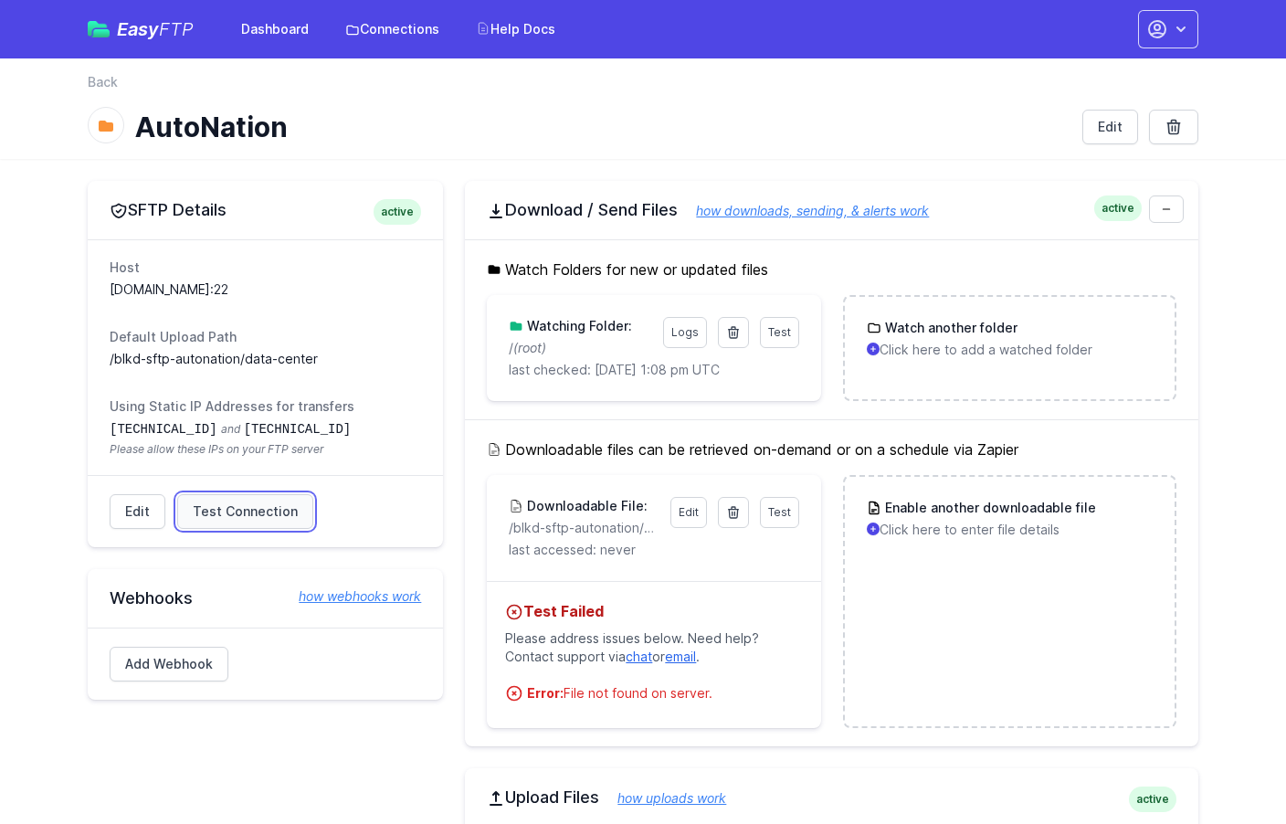
click at [267, 512] on span "Test Connection" at bounding box center [245, 511] width 105 height 18
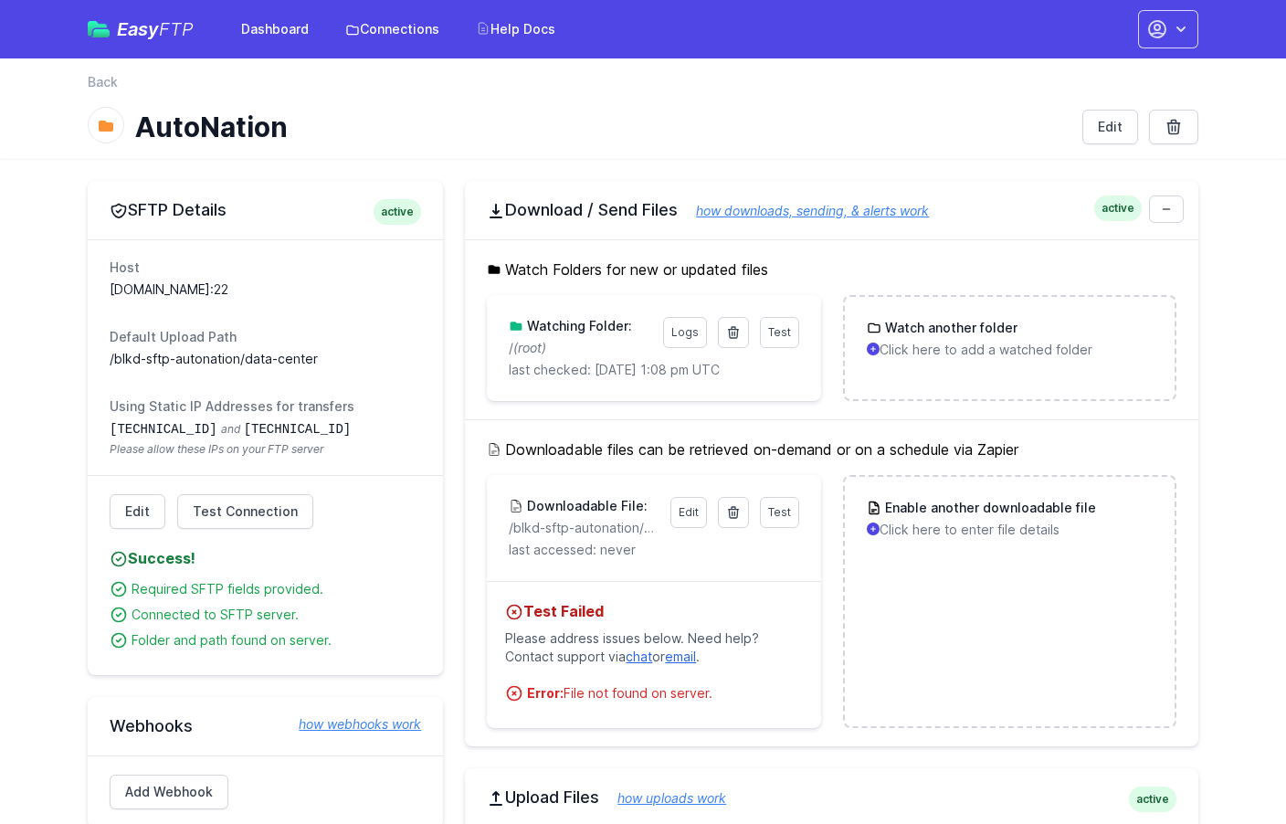
click at [743, 574] on div "Test Edit Downloadable File: /blkd-sftp-autonation/data-center/leads_{MM}{DD}.{…" at bounding box center [653, 528] width 333 height 106
click at [786, 330] on span "Test" at bounding box center [779, 332] width 23 height 14
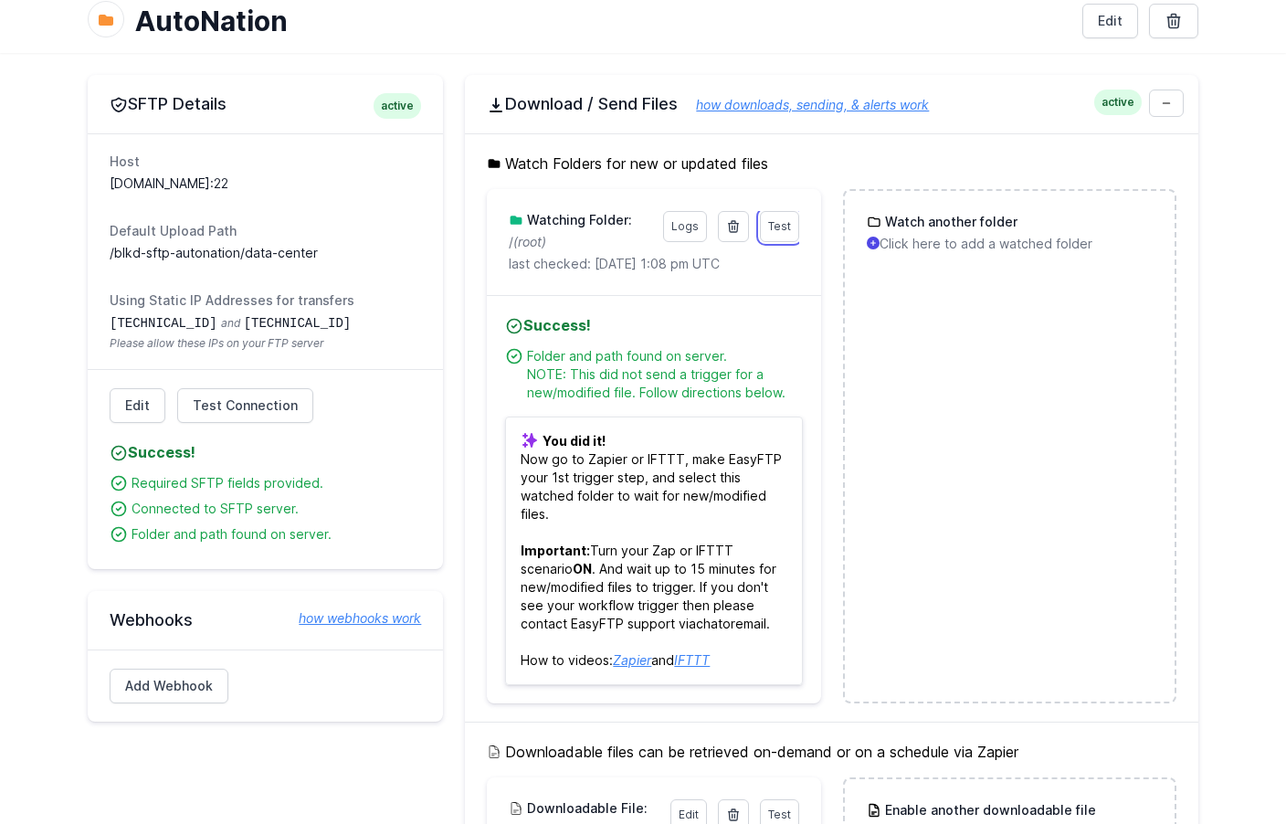
scroll to position [101, 0]
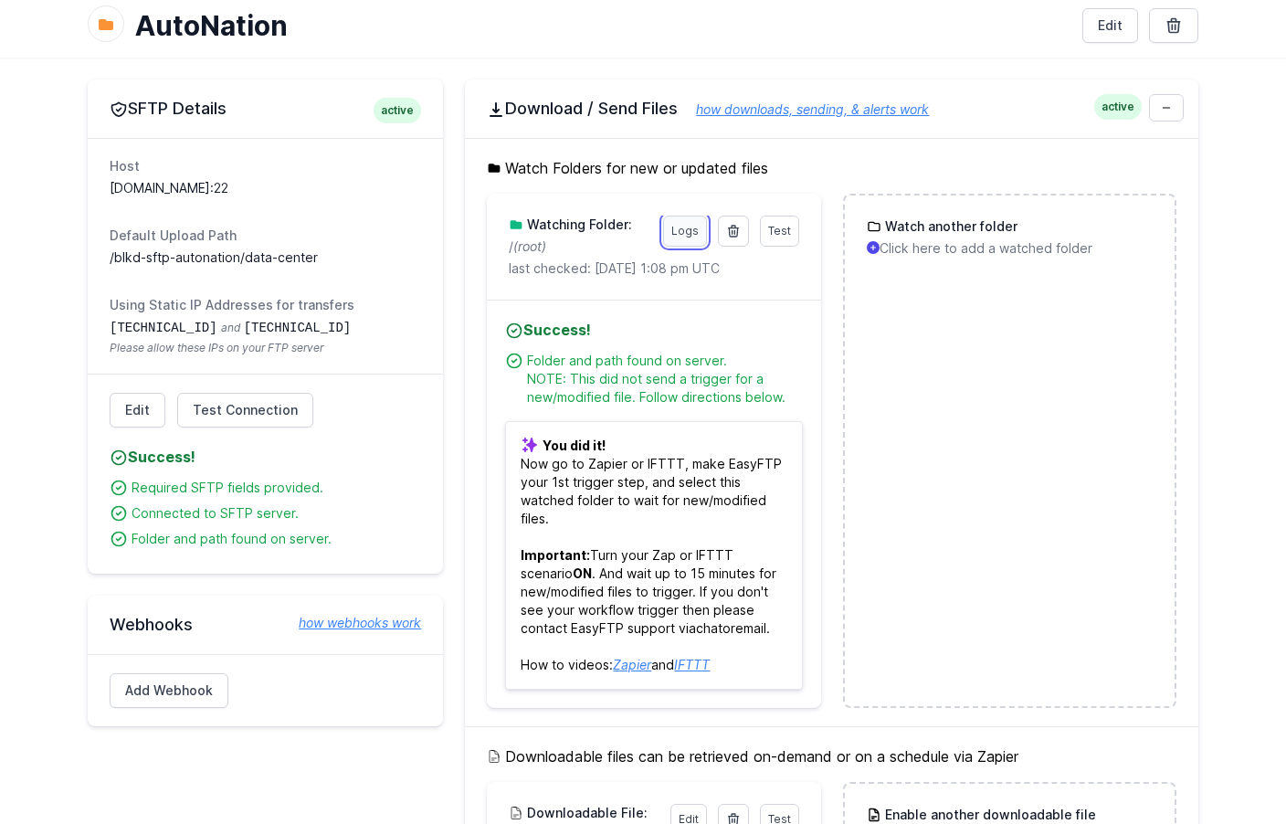
click at [684, 233] on link "Logs" at bounding box center [685, 231] width 44 height 31
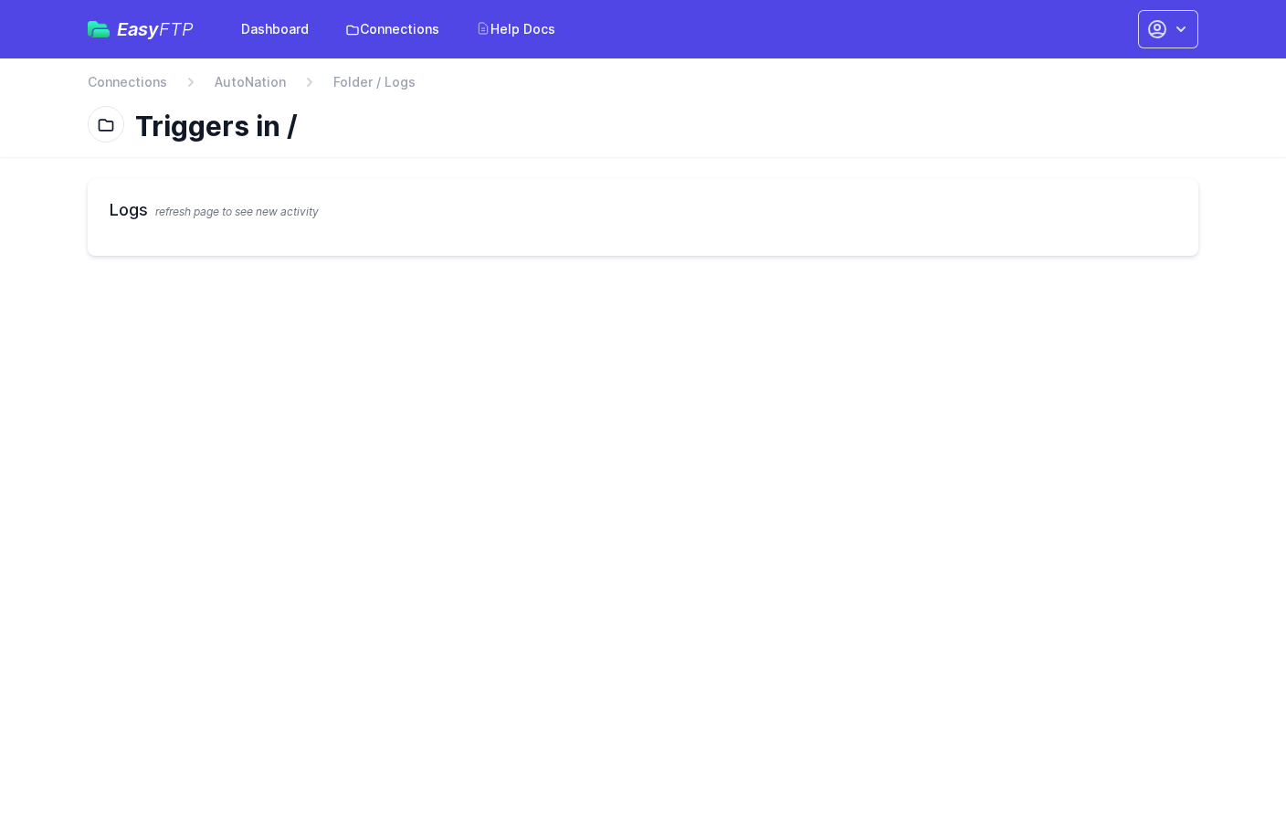
click at [365, 88] on span "Folder / Logs" at bounding box center [374, 82] width 82 height 18
click at [254, 76] on link "AutoNation" at bounding box center [250, 82] width 71 height 18
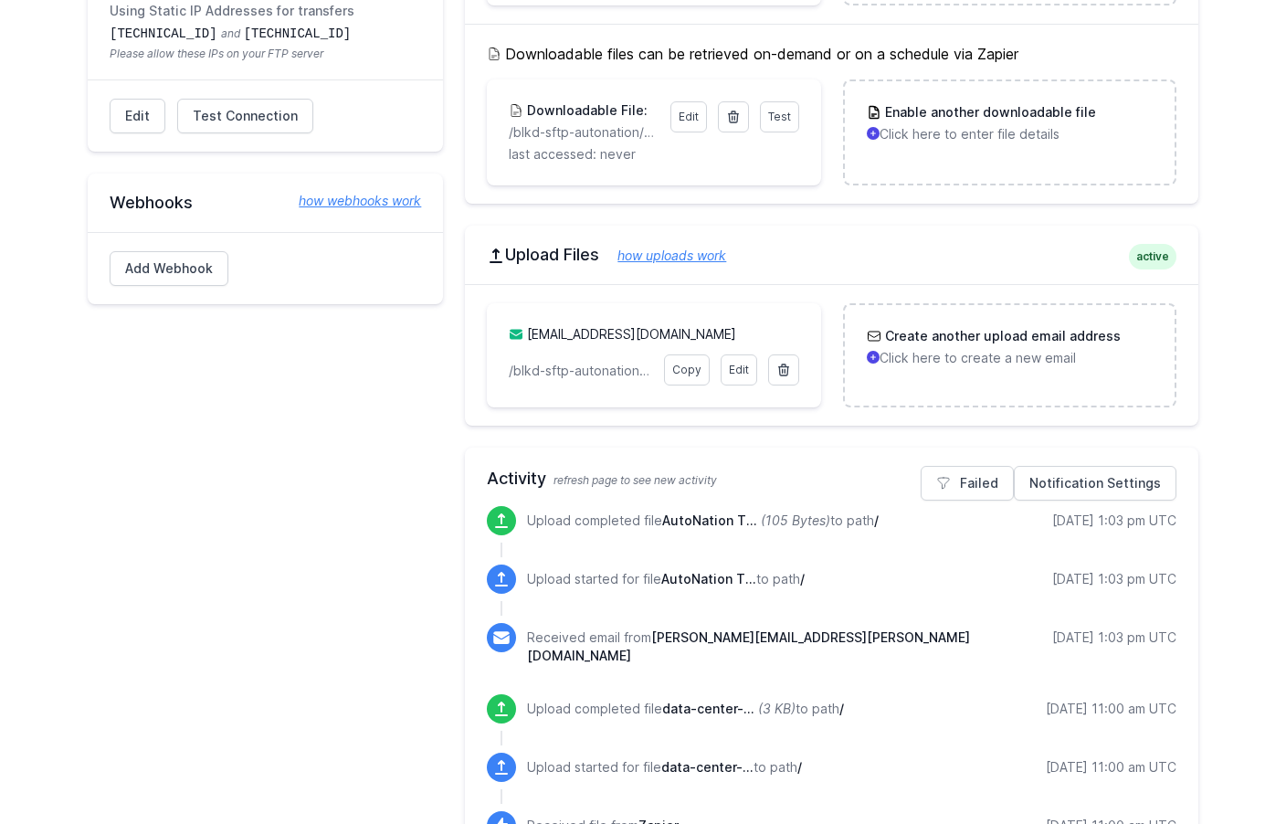
scroll to position [407, 0]
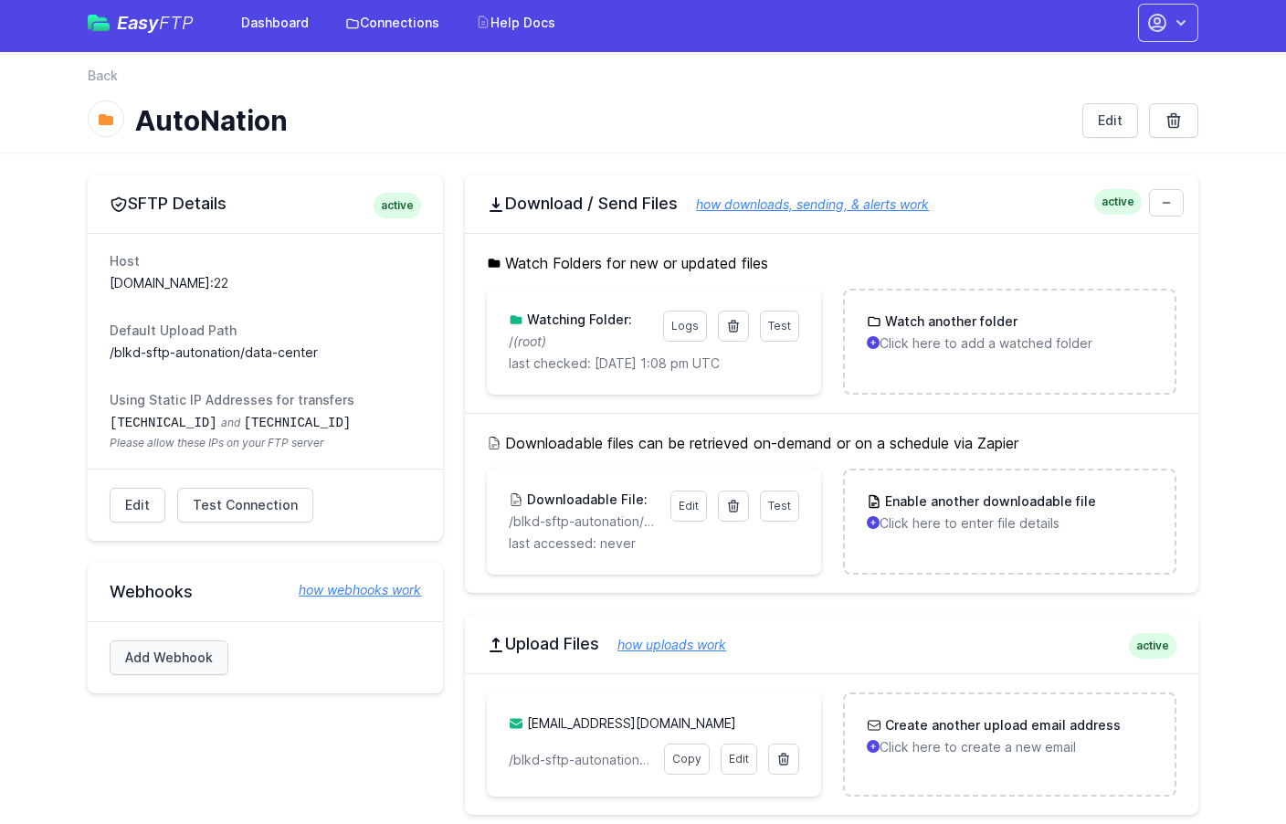
scroll to position [0, 0]
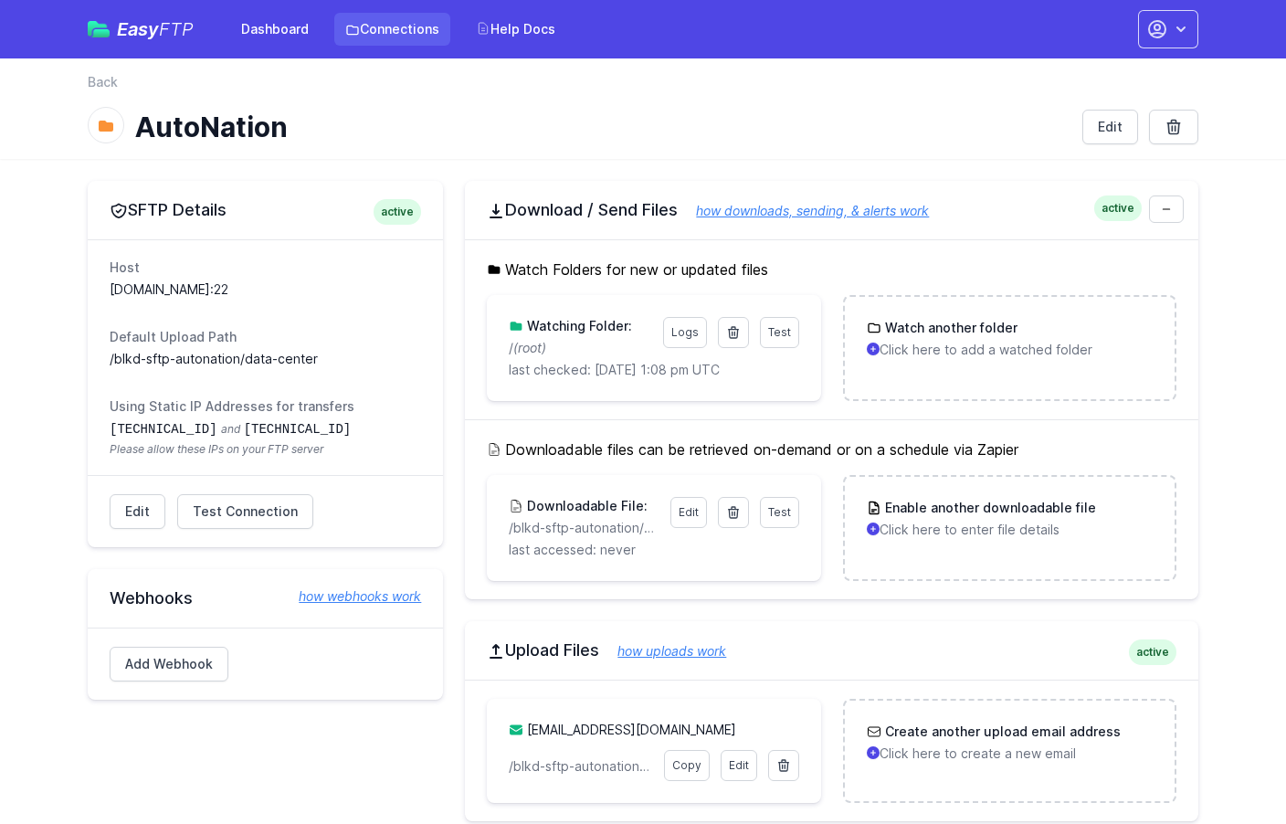
click at [408, 40] on link "Connections" at bounding box center [392, 29] width 116 height 33
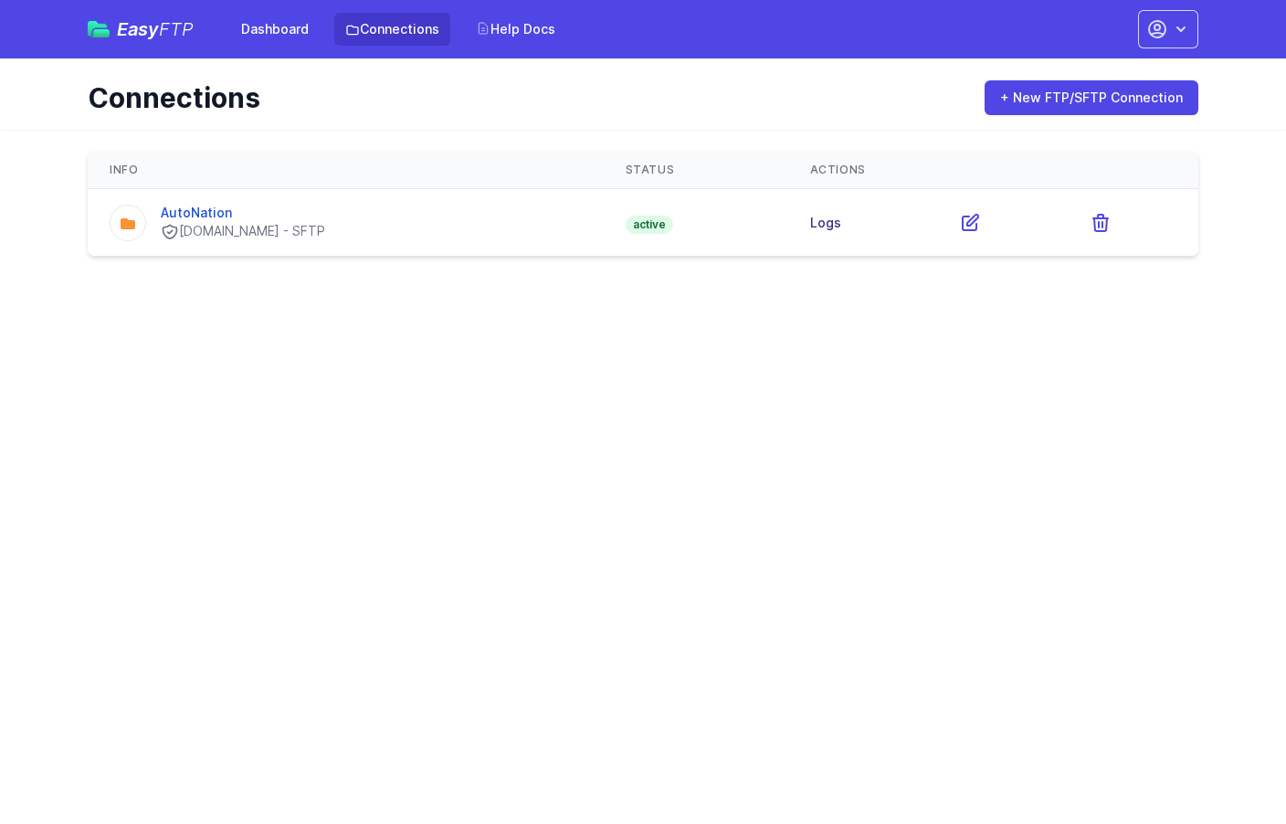
click at [841, 221] on link "Logs" at bounding box center [825, 223] width 31 height 16
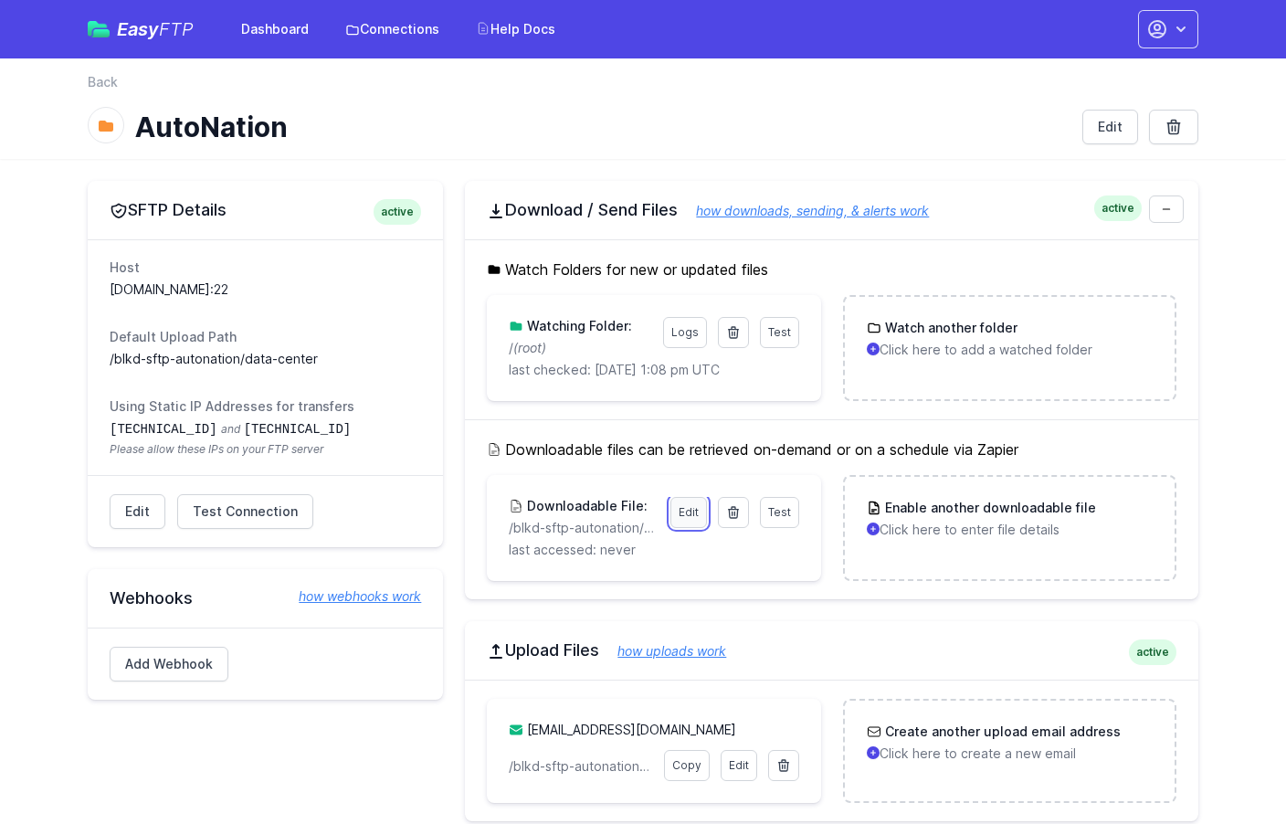
click at [681, 518] on link "Edit" at bounding box center [688, 512] width 37 height 31
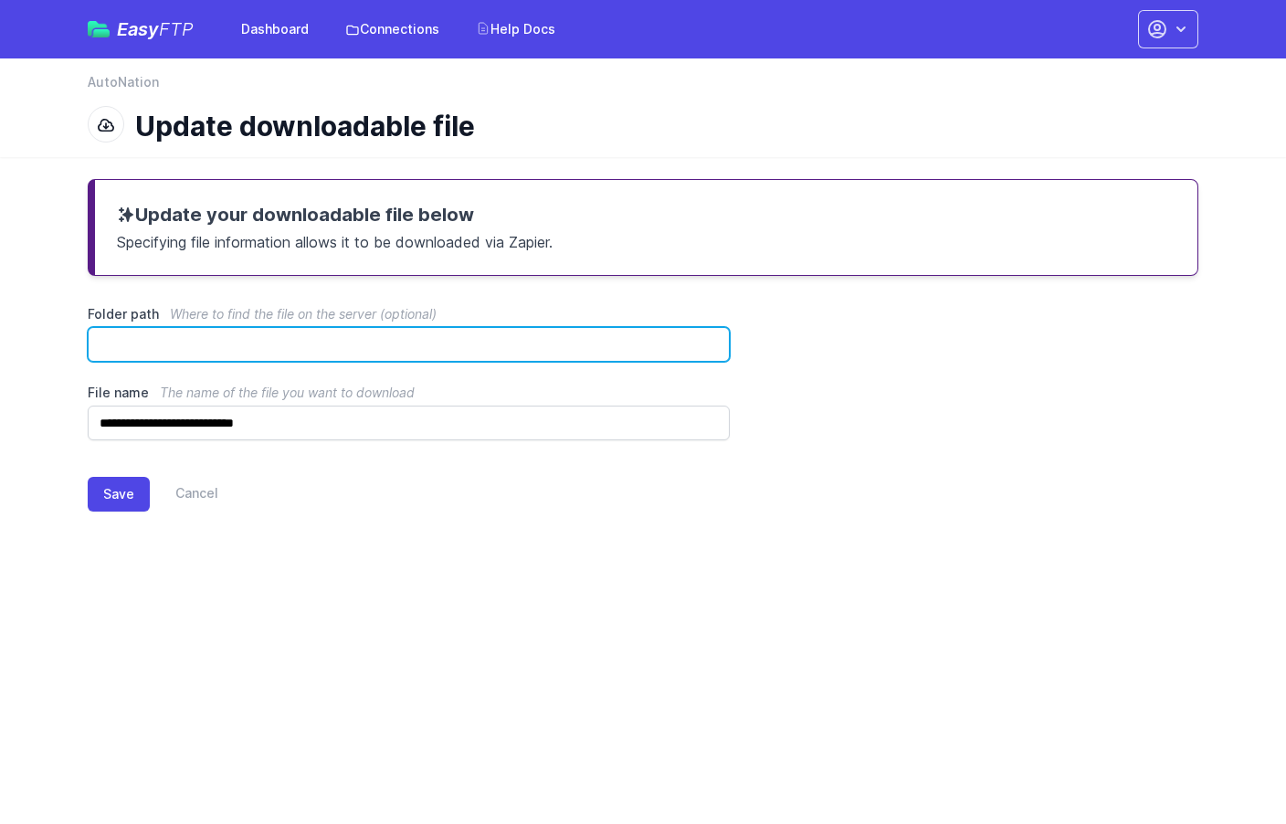
click at [258, 349] on input "Folder path Where to find the file on the server (optional)" at bounding box center [409, 344] width 642 height 35
type input "*"
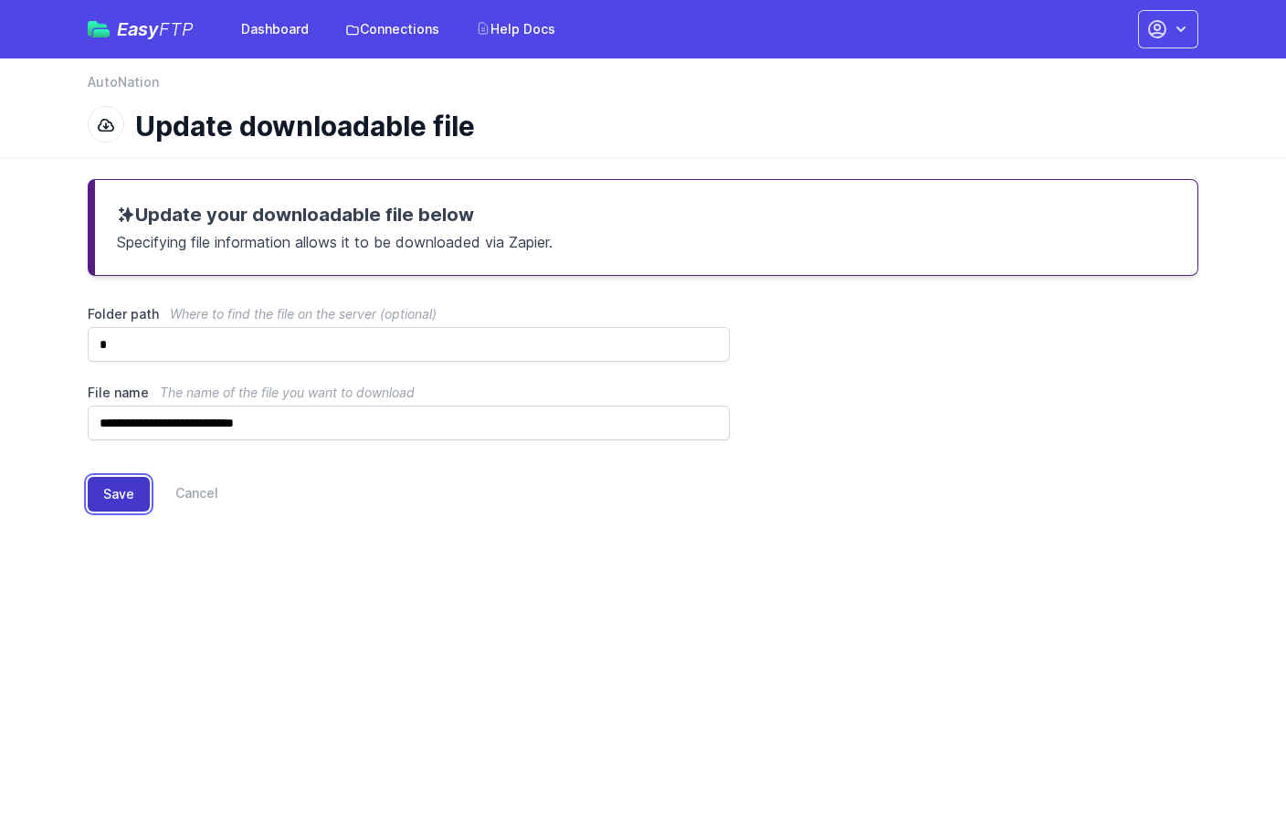
click at [121, 482] on button "Save" at bounding box center [119, 494] width 62 height 35
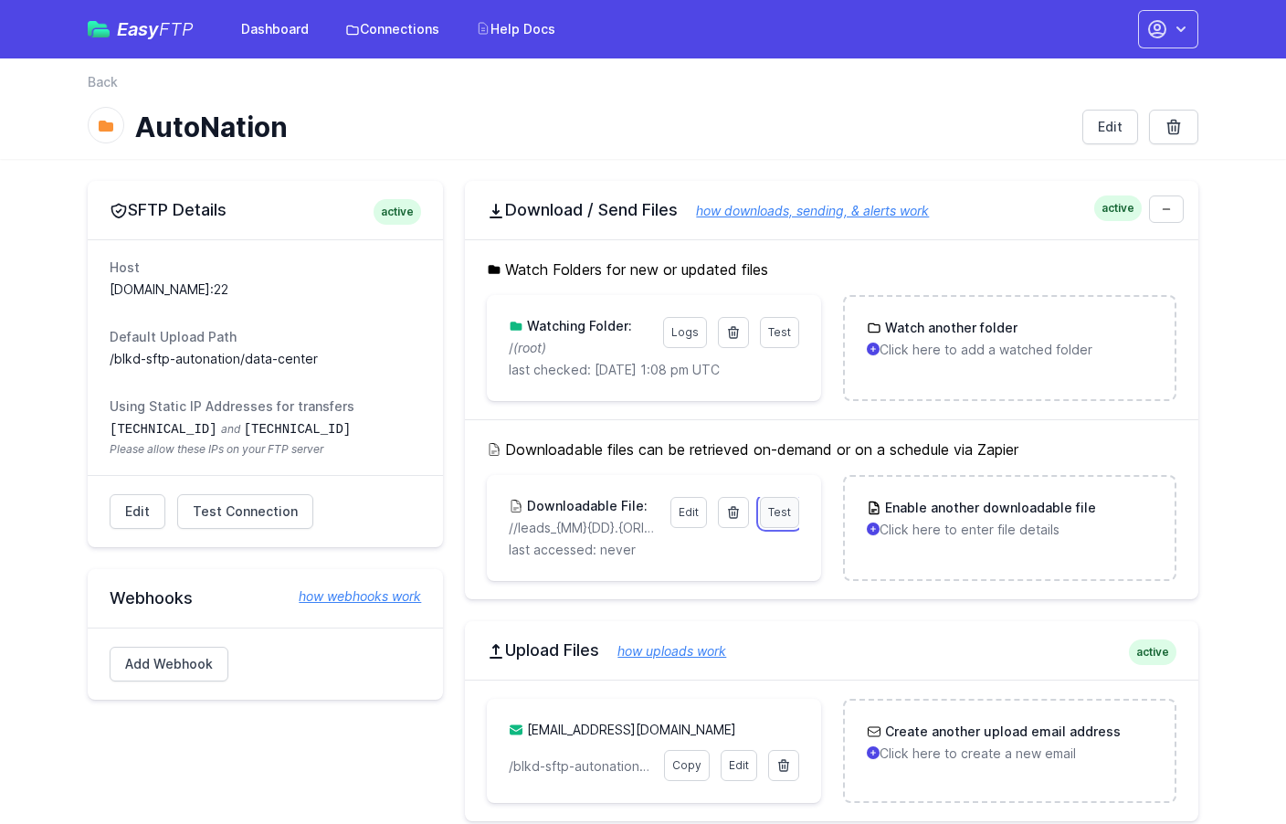
click at [776, 521] on link "Test" at bounding box center [779, 512] width 39 height 31
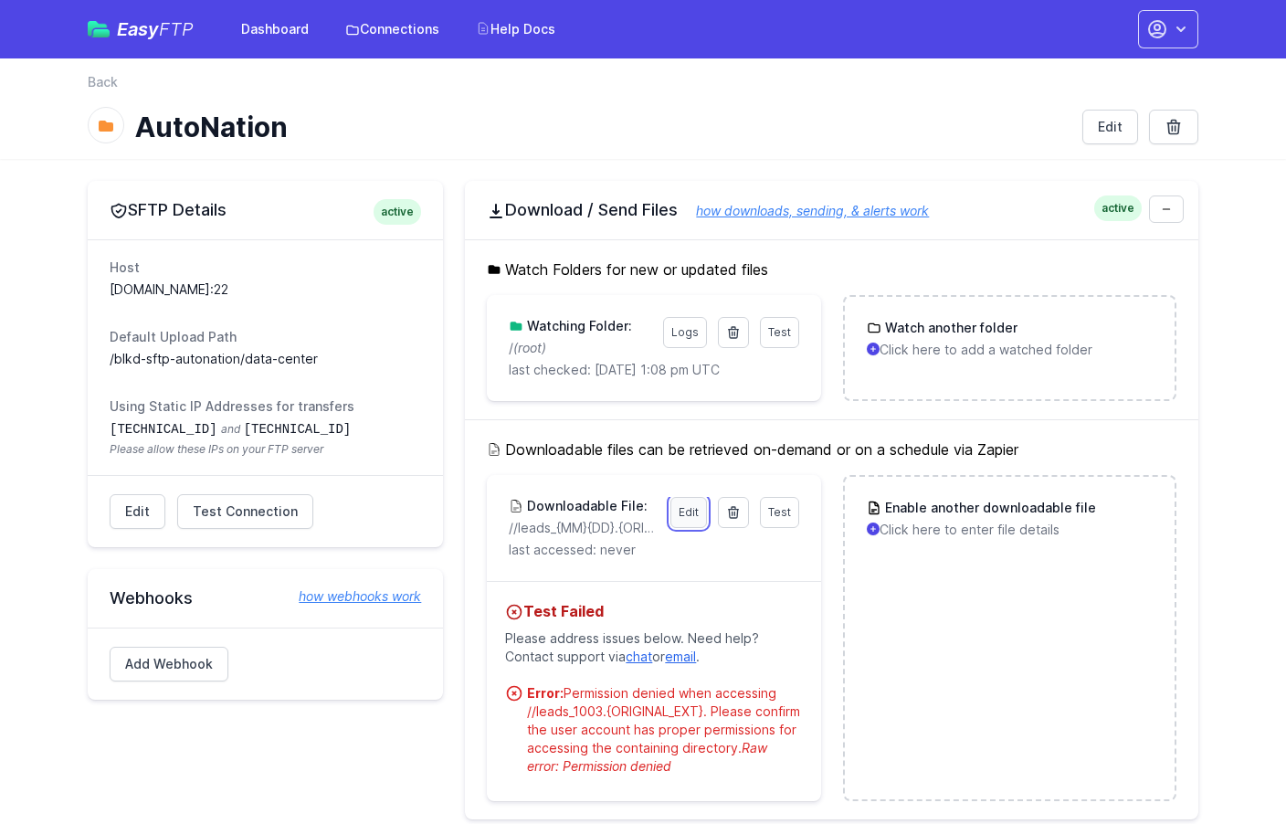
click at [693, 518] on link "Edit" at bounding box center [688, 512] width 37 height 31
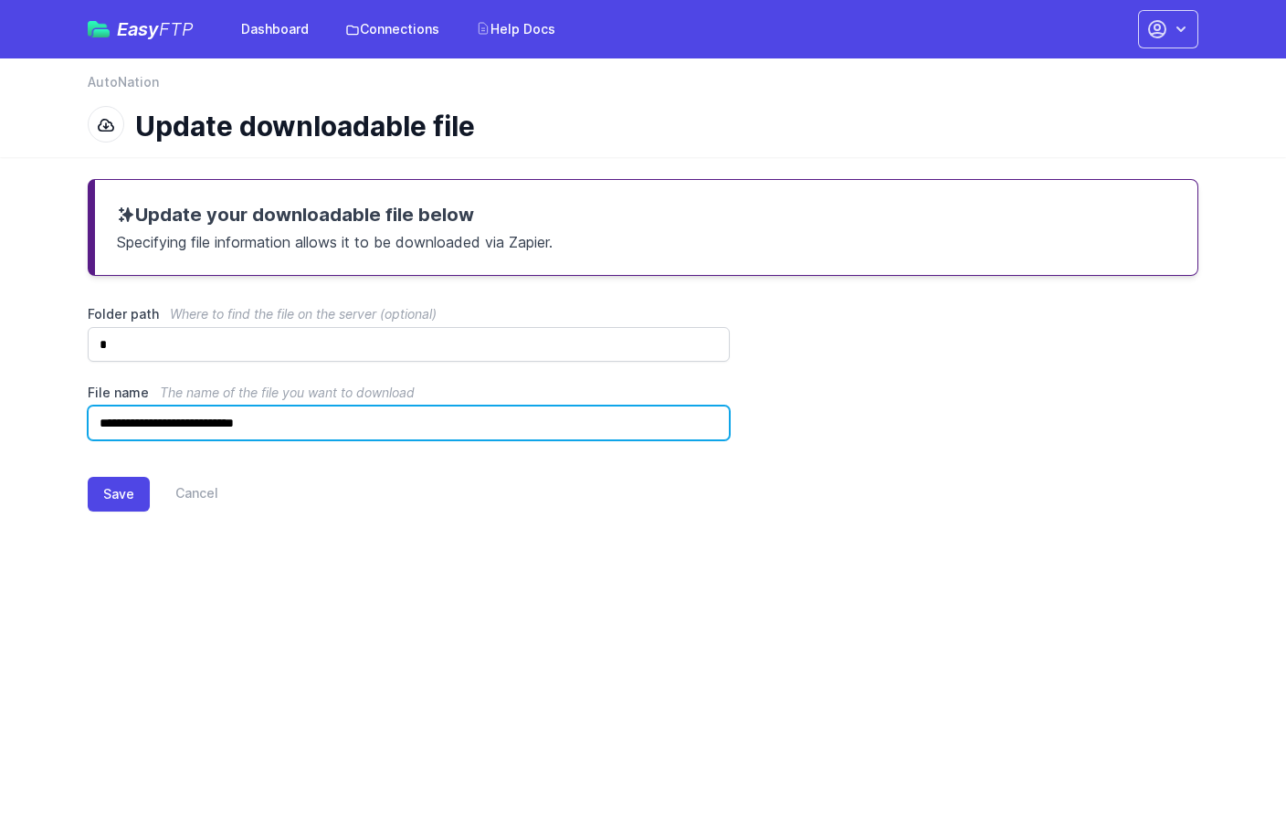
drag, startPoint x: 410, startPoint y: 427, endPoint x: 39, endPoint y: 412, distance: 371.2
click at [39, 412] on main "**********" at bounding box center [643, 360] width 1286 height 406
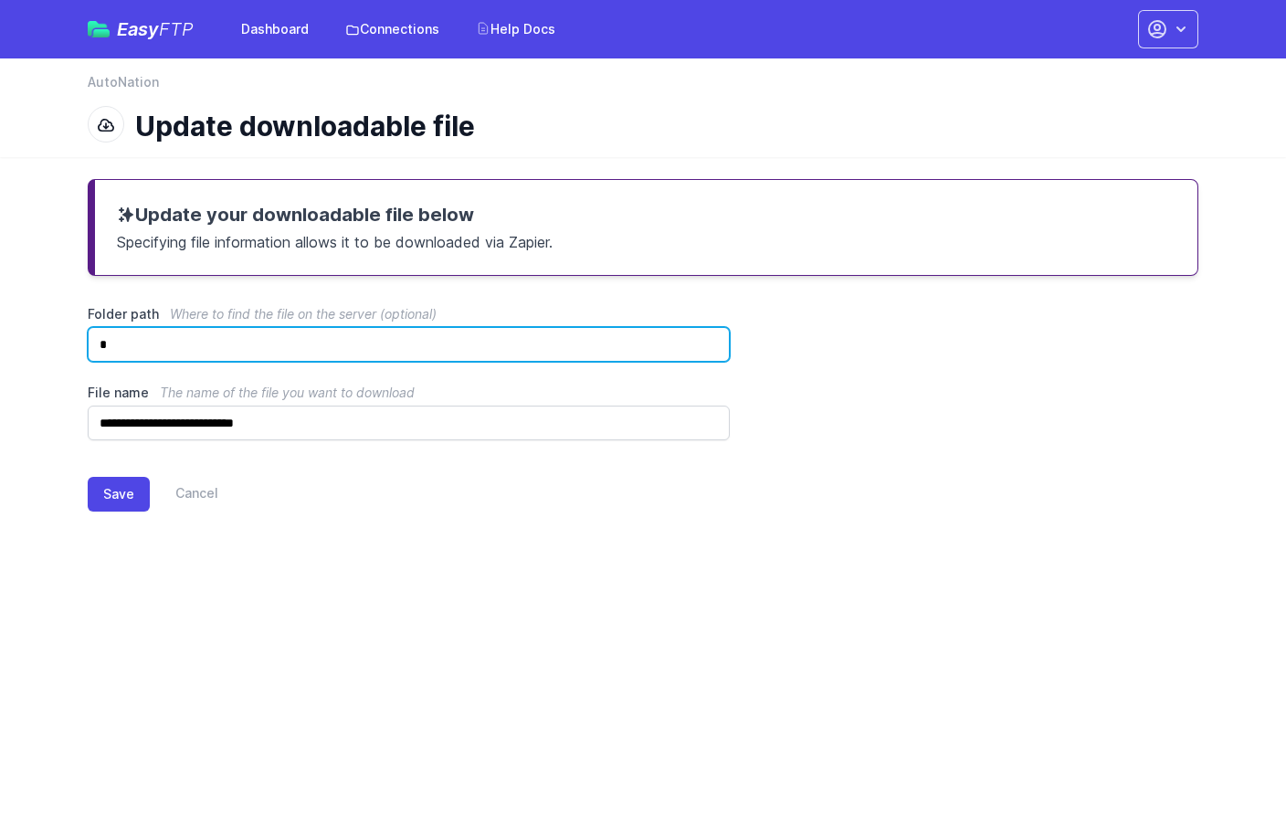
click at [152, 347] on input "*" at bounding box center [409, 344] width 642 height 35
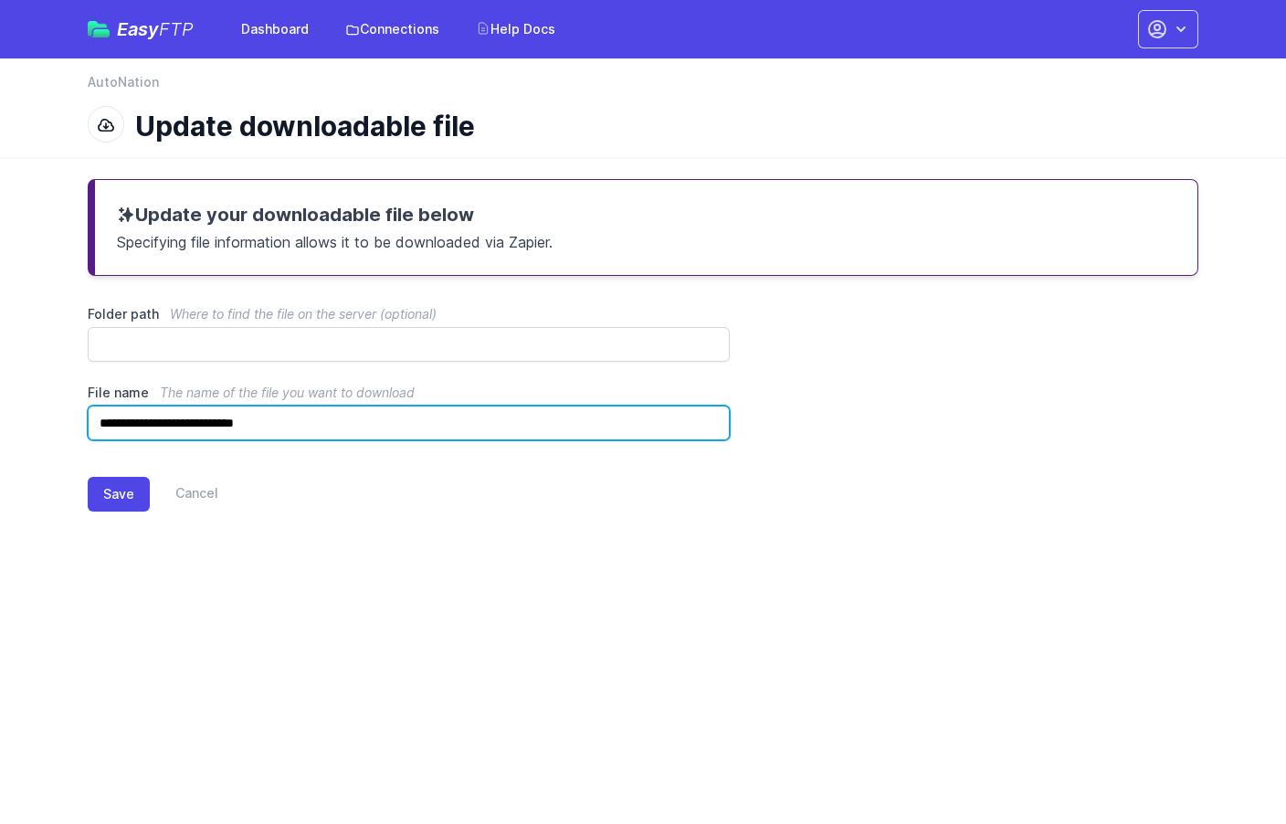
drag, startPoint x: 368, startPoint y: 427, endPoint x: 0, endPoint y: 415, distance: 368.3
click at [0, 416] on main "**********" at bounding box center [643, 360] width 1286 height 406
type input "**********"
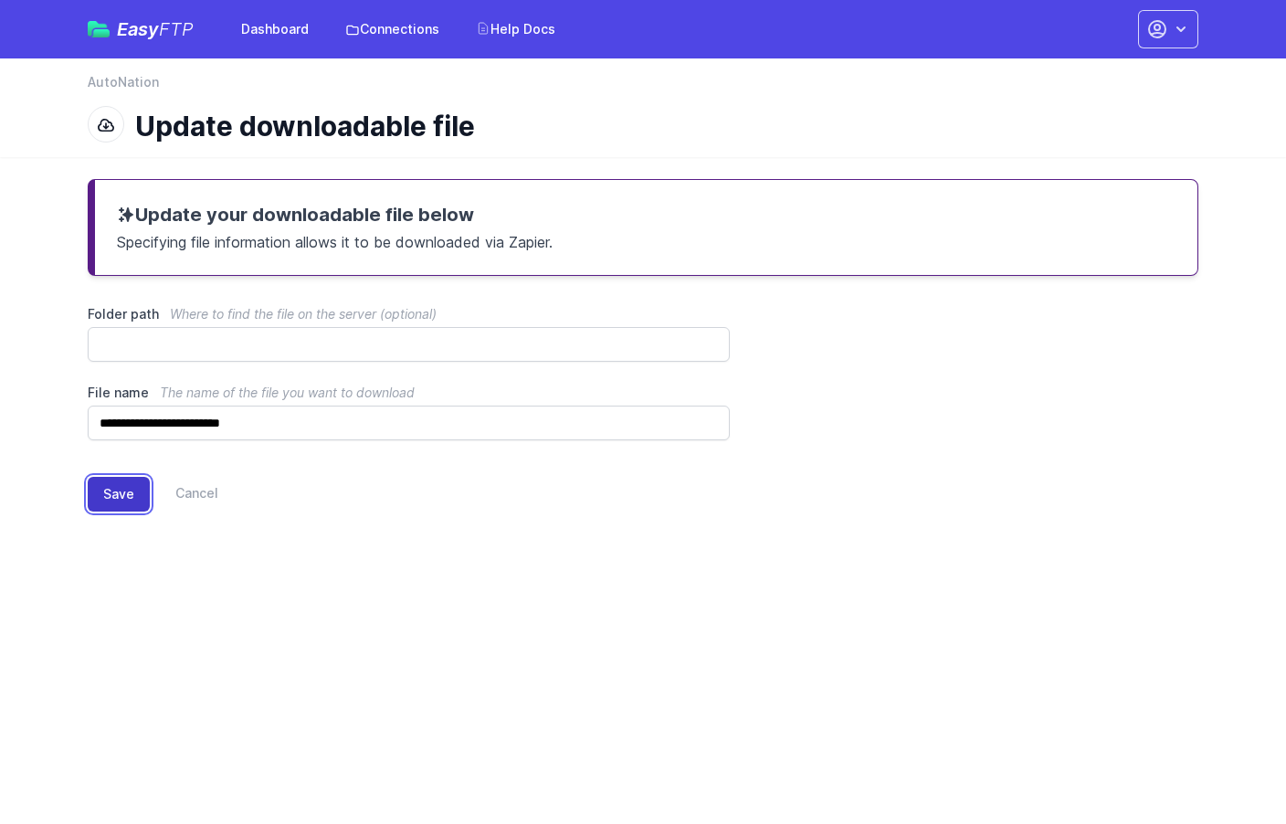
click at [121, 487] on button "Save" at bounding box center [119, 494] width 62 height 35
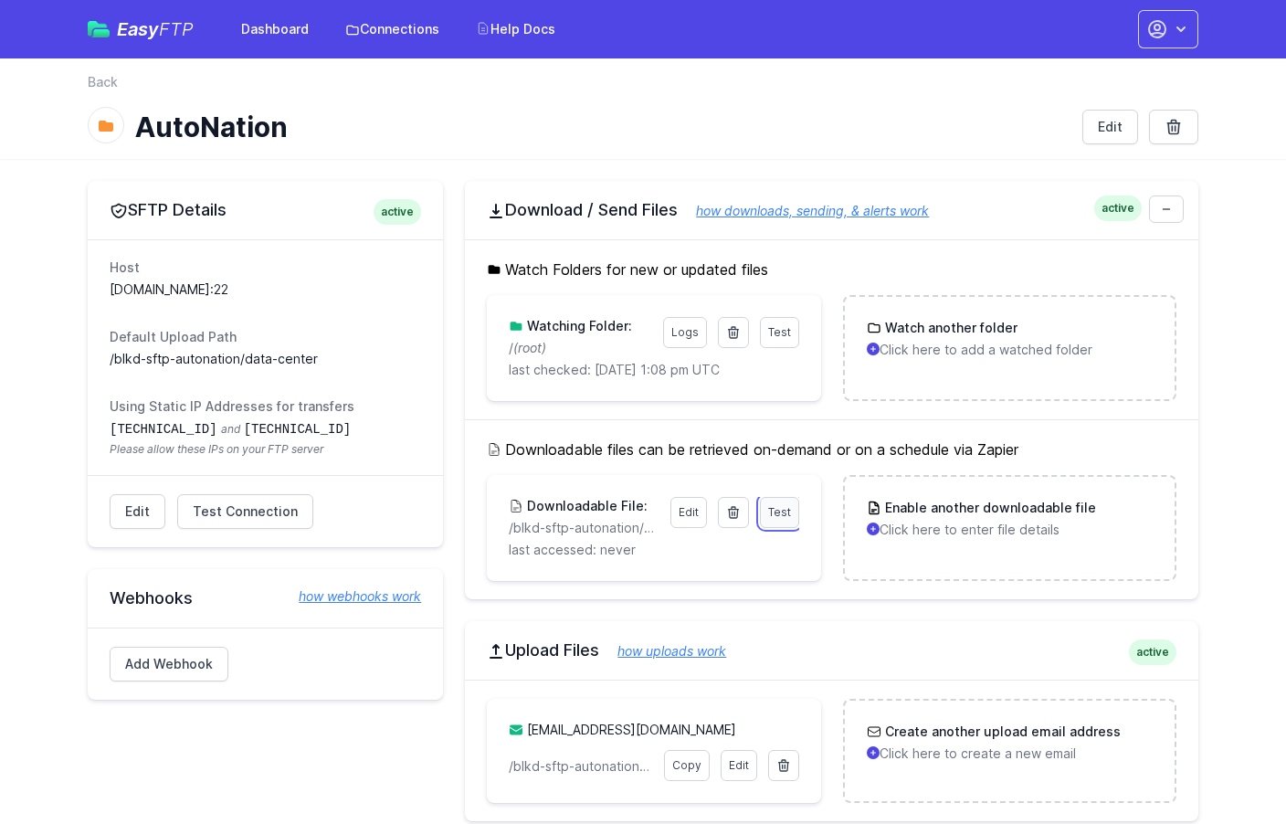
click at [791, 509] on link "Test" at bounding box center [779, 512] width 39 height 31
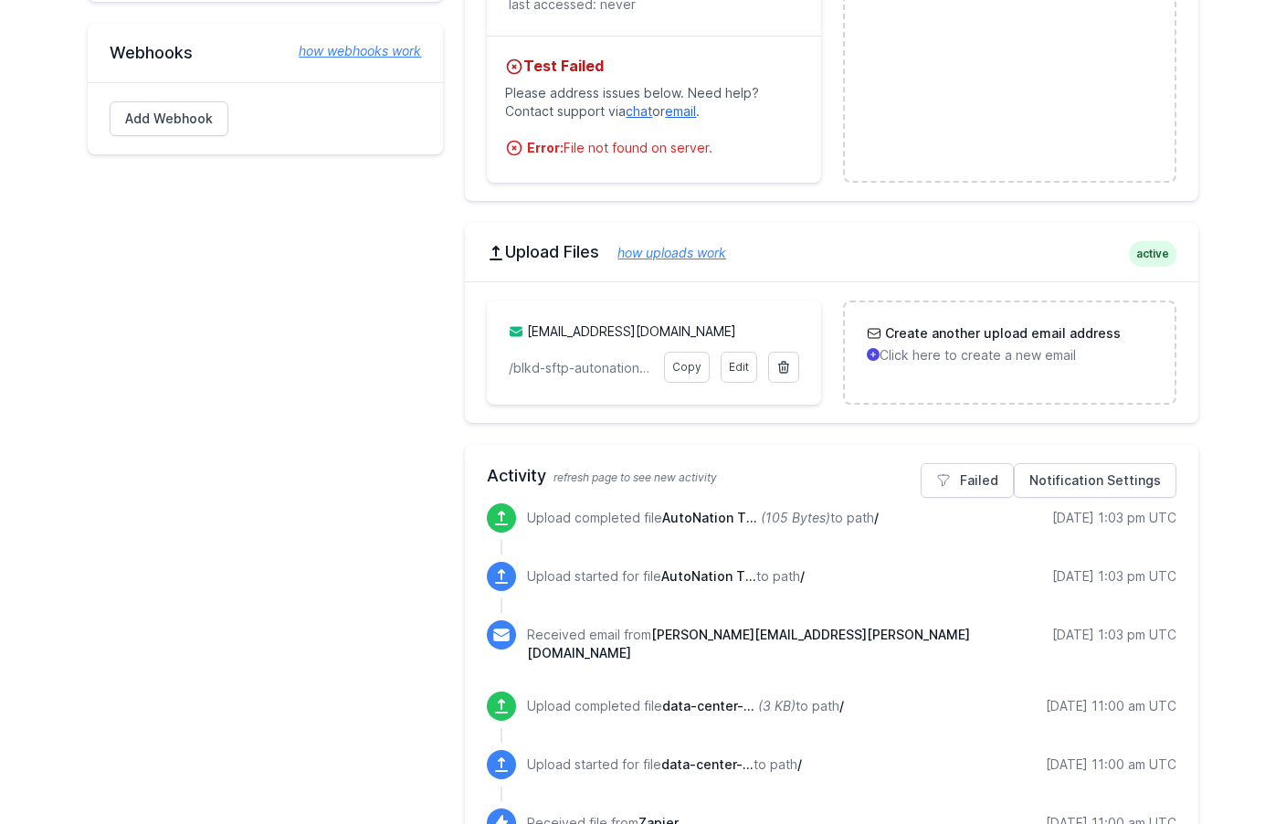
scroll to position [553, 0]
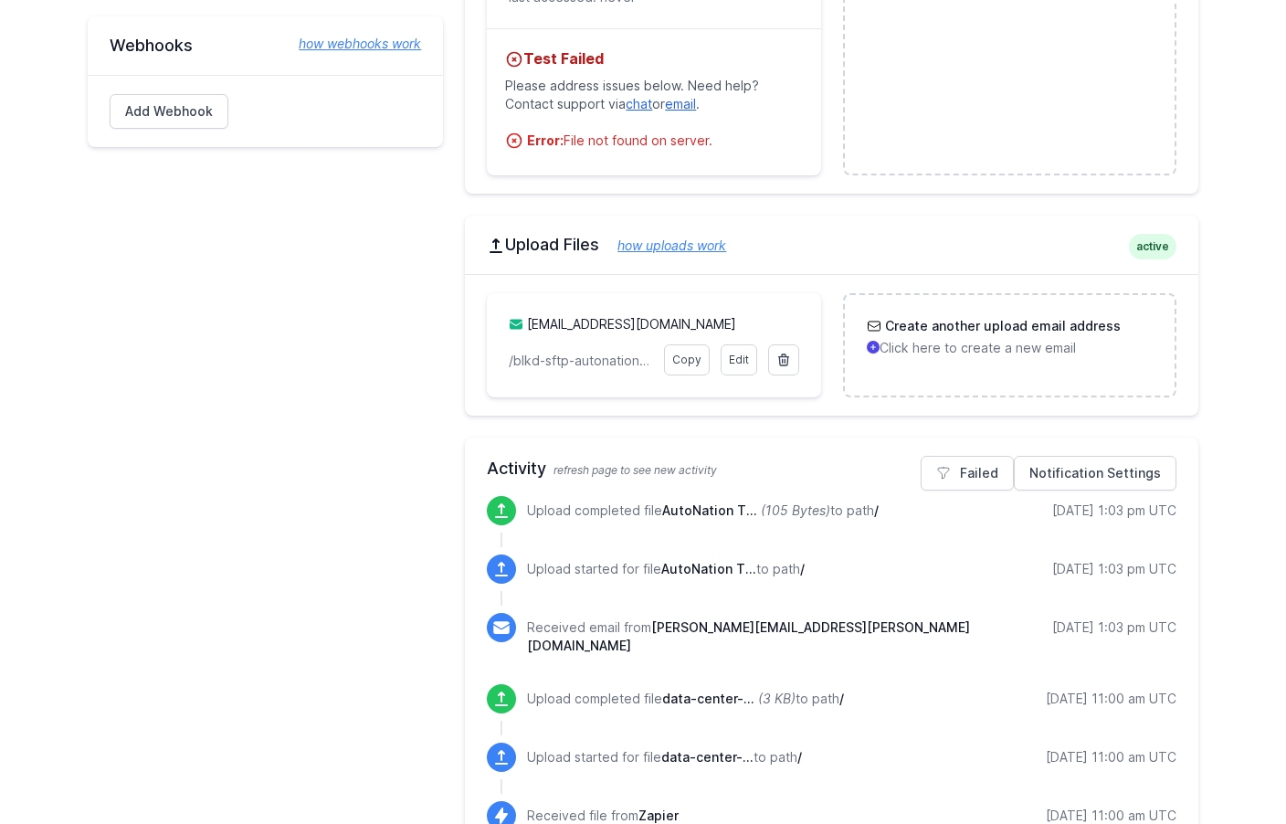
click at [502, 508] on icon at bounding box center [501, 510] width 13 height 15
click at [1128, 511] on div "10/03/2025 1:03 pm UTC" at bounding box center [1114, 510] width 124 height 18
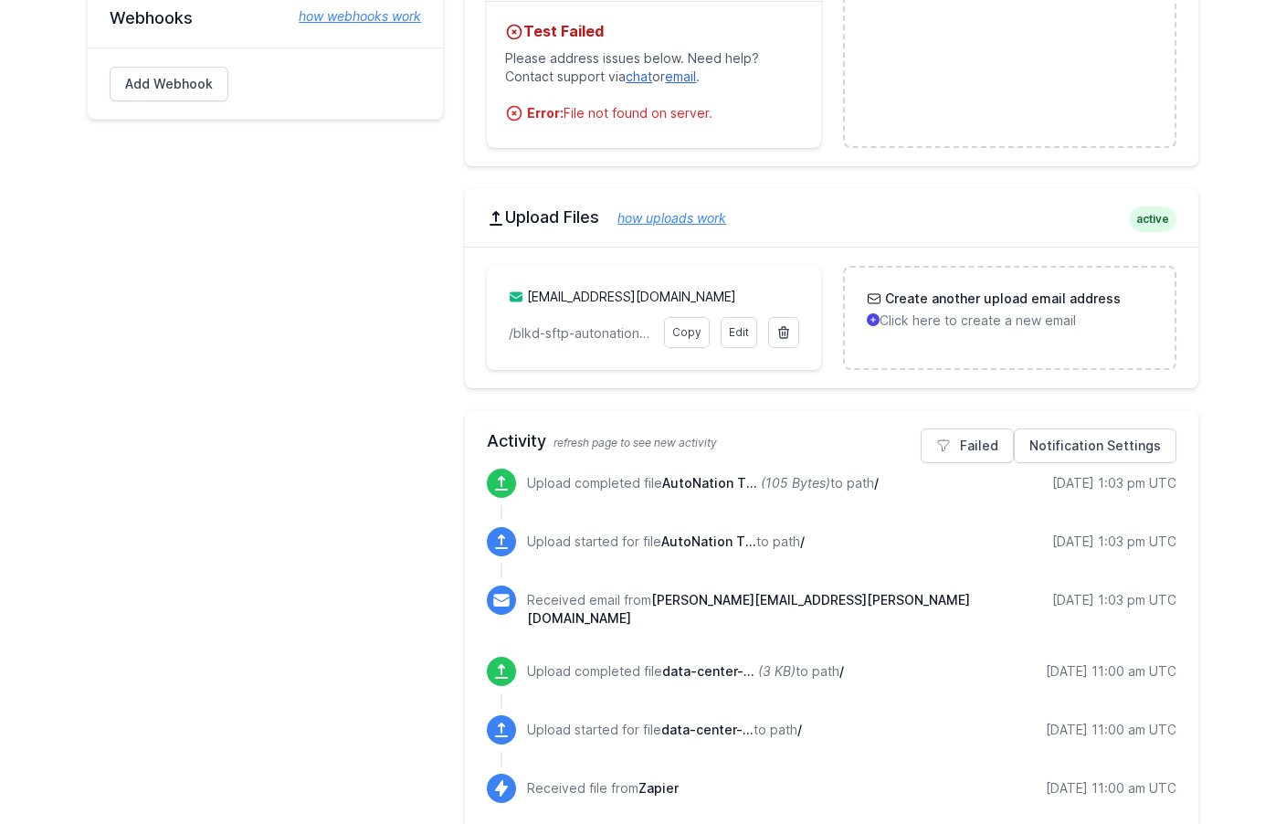
scroll to position [581, 0]
drag, startPoint x: 603, startPoint y: 540, endPoint x: 829, endPoint y: 542, distance: 225.6
click at [829, 542] on div "Upload started for file AutoNation T... to path / 10/03/2025 1:03 pm UTC" at bounding box center [851, 540] width 649 height 29
click at [1065, 546] on div "10/03/2025 1:03 pm UTC" at bounding box center [1114, 541] width 124 height 18
click at [1096, 445] on link "Notification Settings" at bounding box center [1095, 444] width 163 height 35
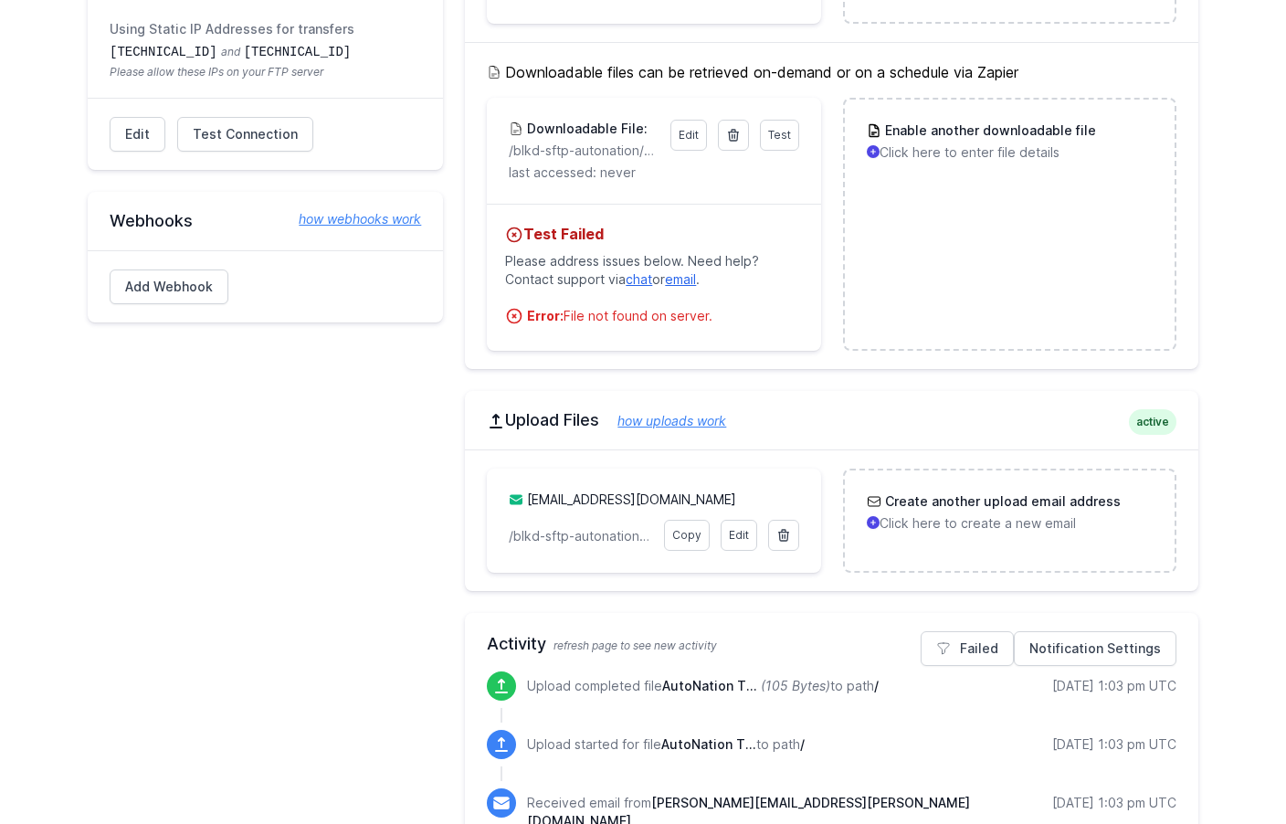
scroll to position [372, 0]
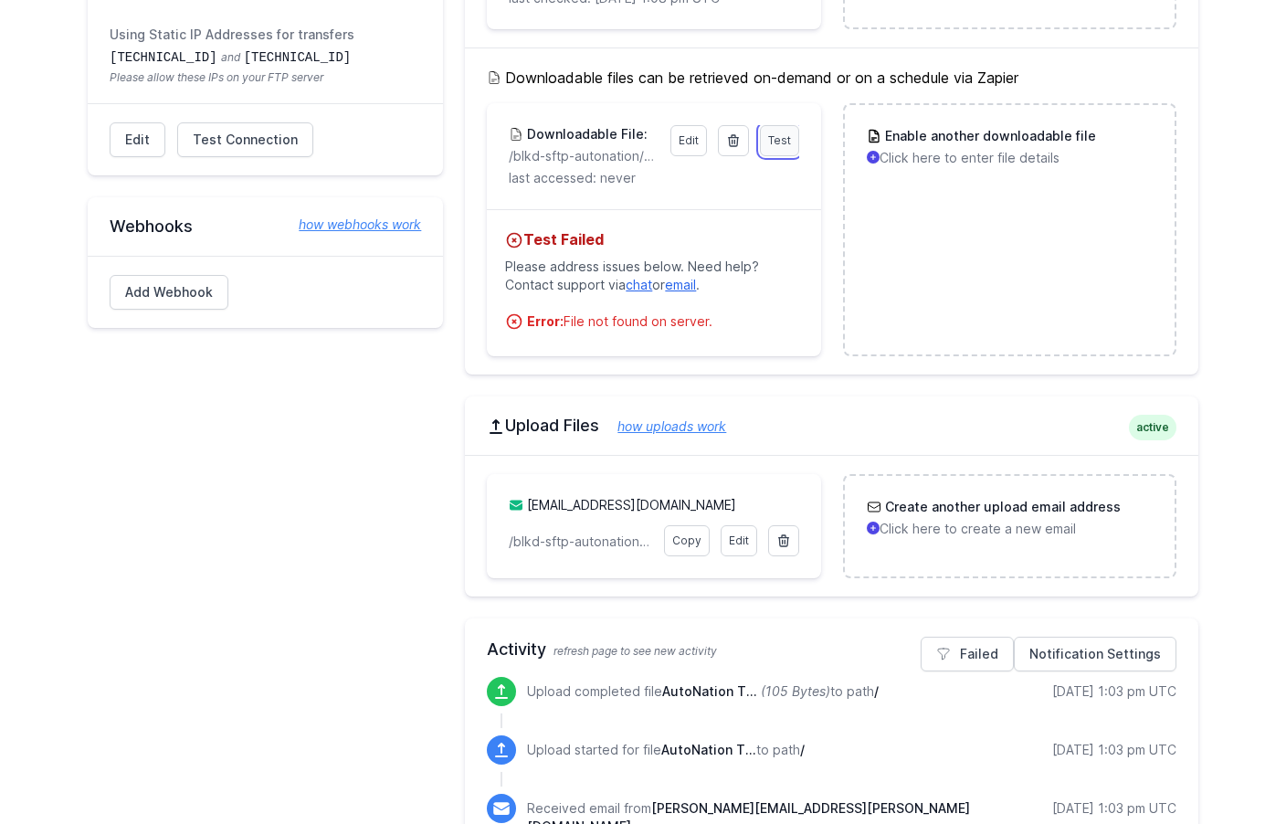
click at [774, 142] on span "Test" at bounding box center [779, 140] width 23 height 14
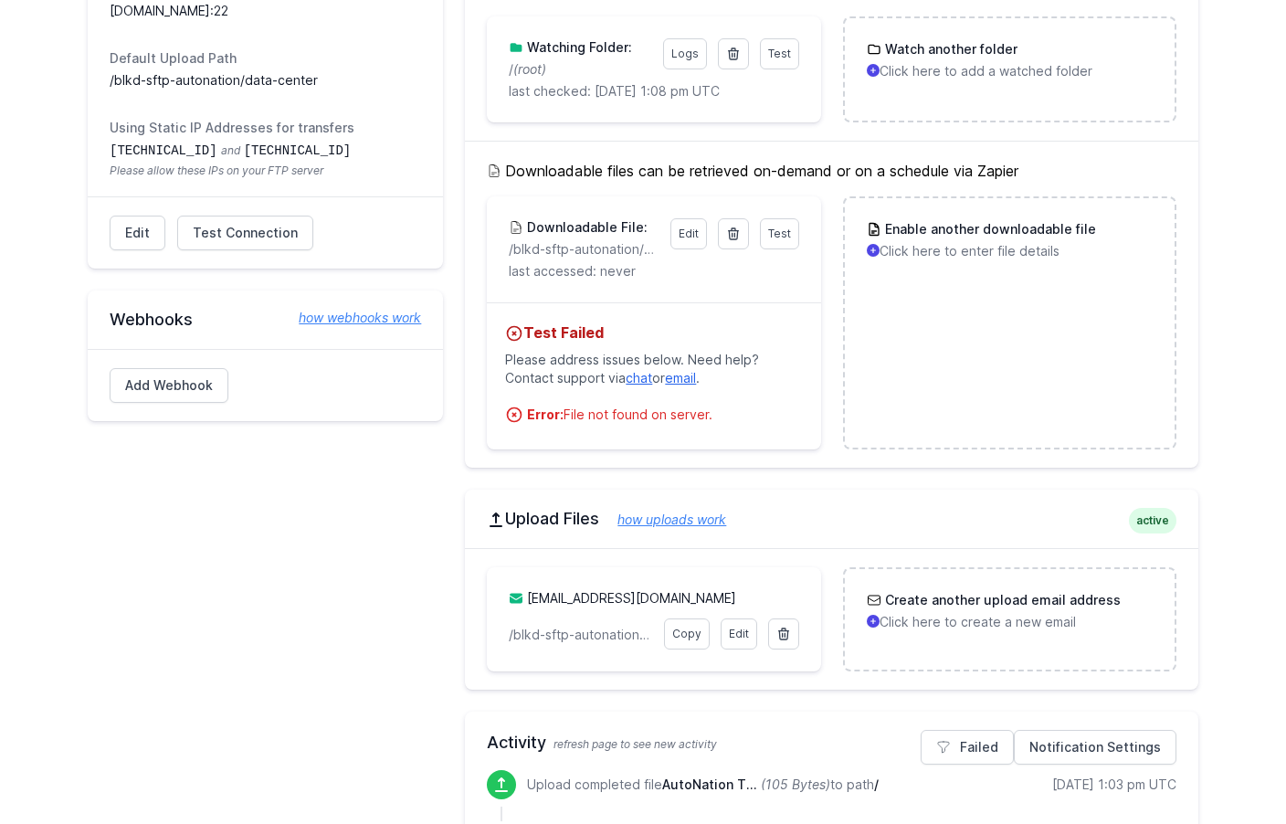
scroll to position [266, 0]
